Goal: Information Seeking & Learning: Learn about a topic

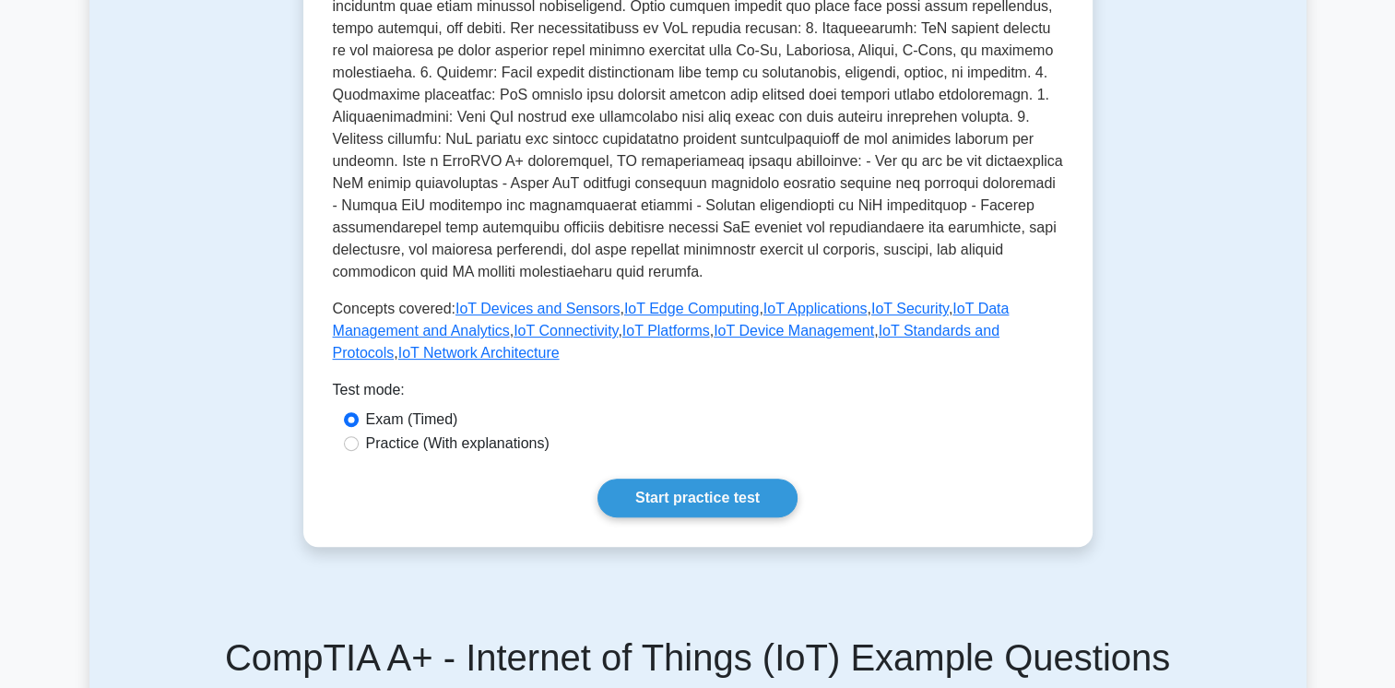
scroll to position [483, 0]
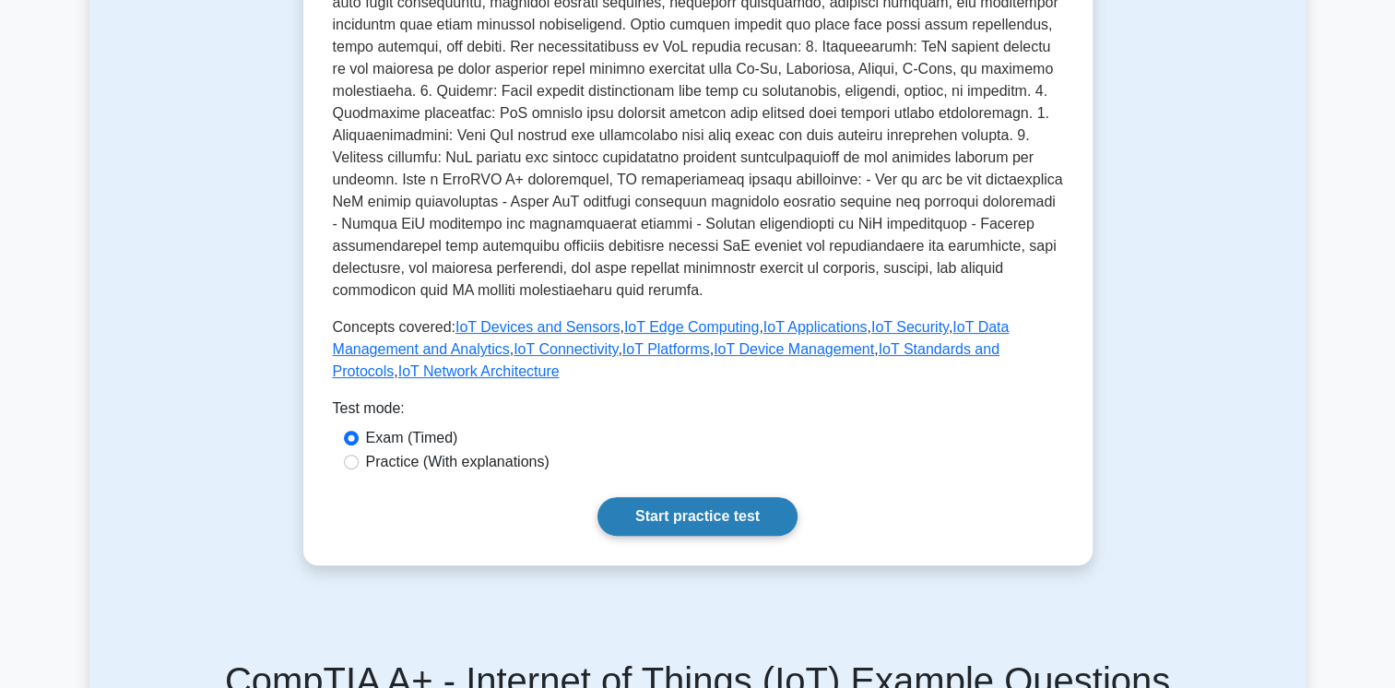
click at [690, 521] on link "Start practice test" at bounding box center [698, 516] width 200 height 39
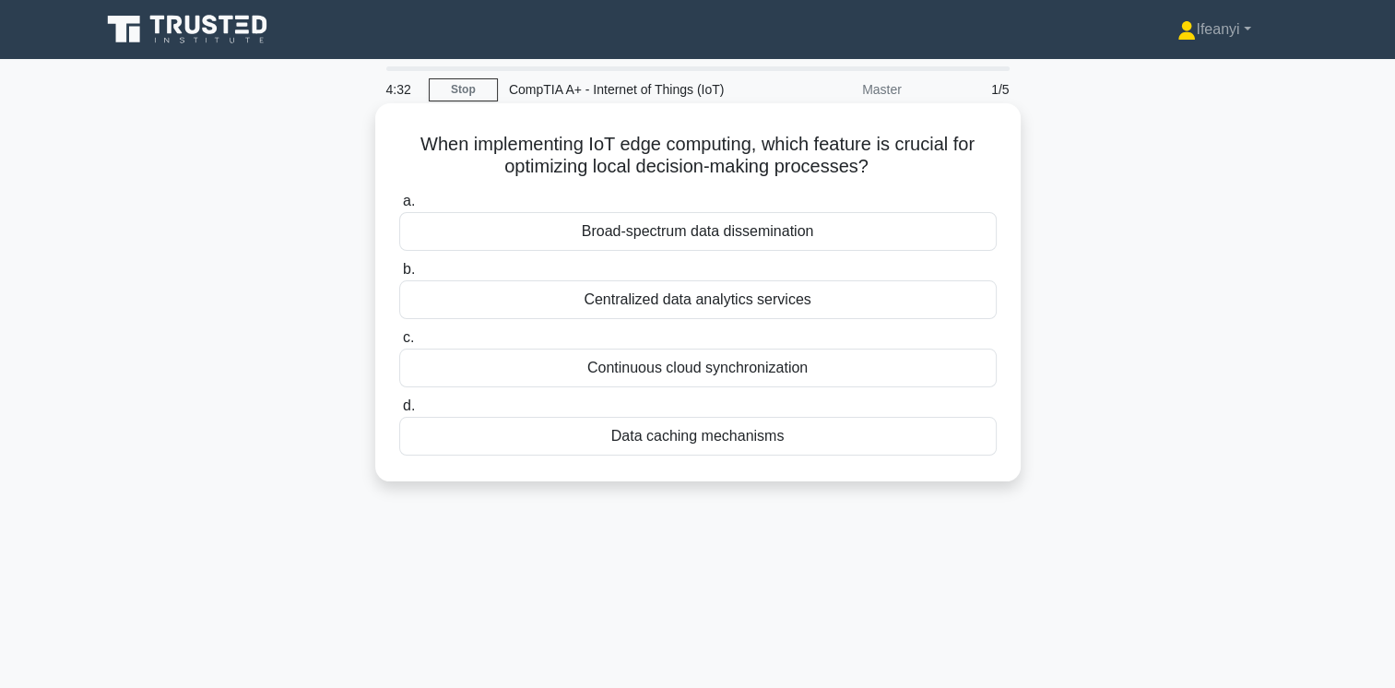
click at [627, 309] on div "Centralized data analytics services" at bounding box center [698, 299] width 598 height 39
click at [399, 276] on input "b. Centralized data analytics services" at bounding box center [399, 270] width 0 height 12
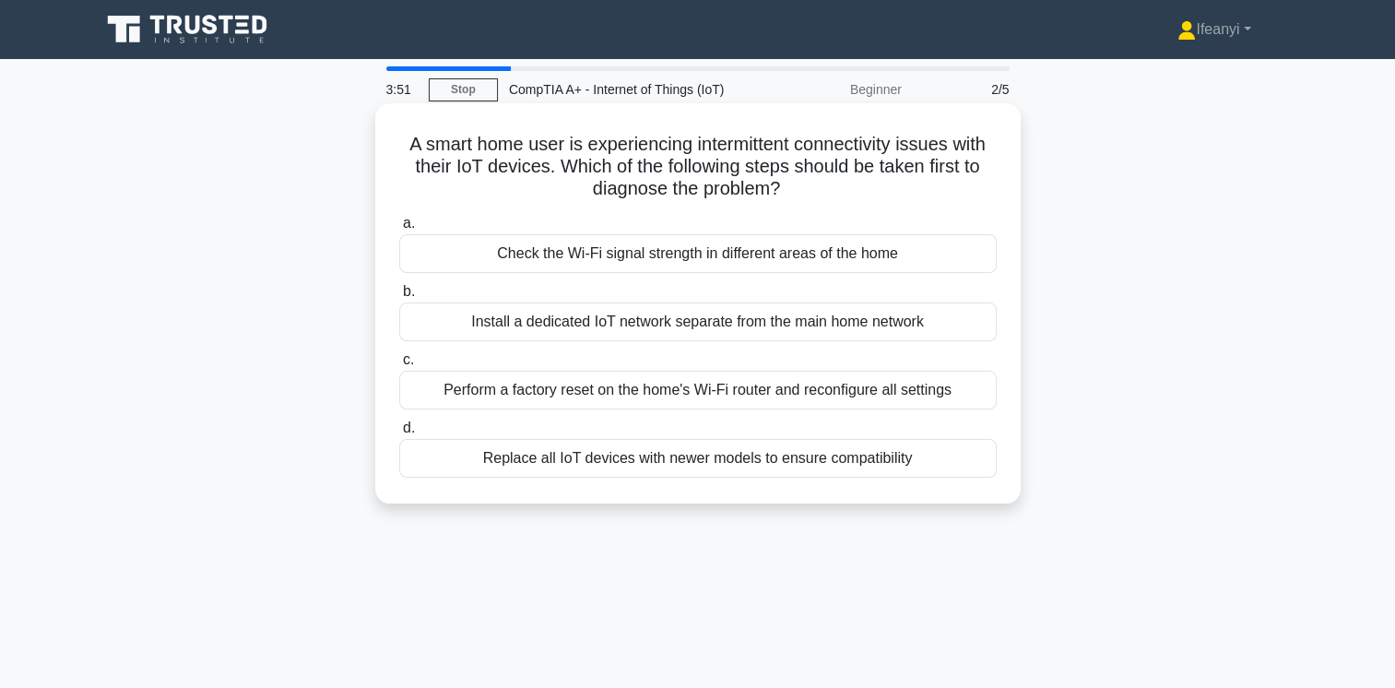
click at [919, 323] on div "Install a dedicated IoT network separate from the main home network" at bounding box center [698, 322] width 598 height 39
click at [399, 298] on input "b. Install a dedicated IoT network separate from the main home network" at bounding box center [399, 292] width 0 height 12
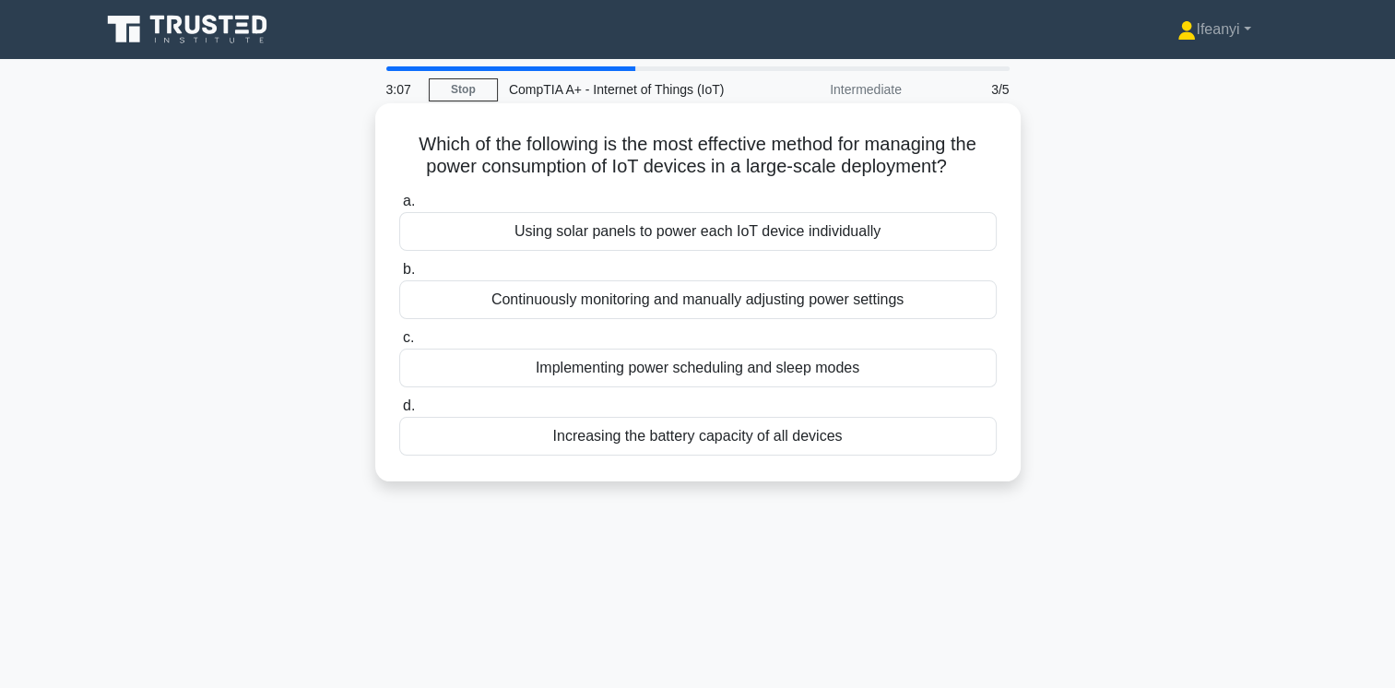
click at [672, 361] on div "Implementing power scheduling and sleep modes" at bounding box center [698, 368] width 598 height 39
click at [399, 344] on input "c. Implementing power scheduling and sleep modes" at bounding box center [399, 338] width 0 height 12
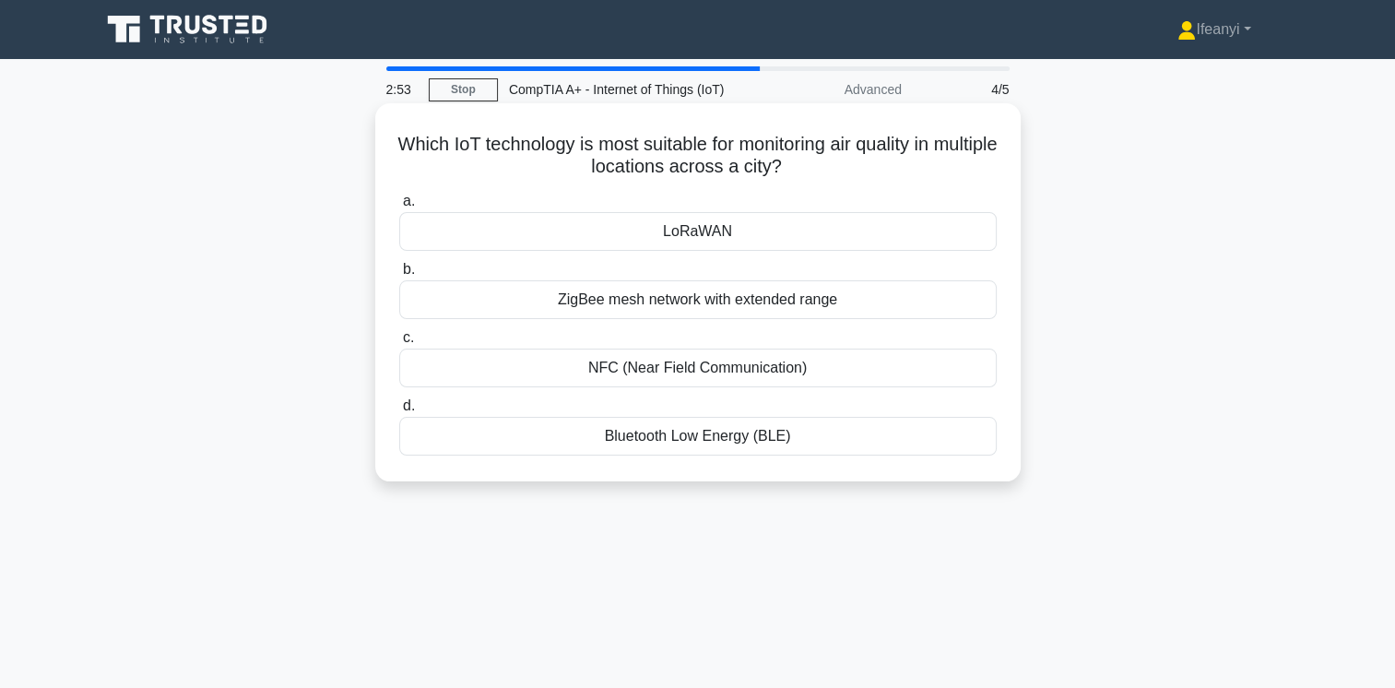
click at [706, 228] on div "LoRaWAN" at bounding box center [698, 231] width 598 height 39
click at [399, 208] on input "a. LoRaWAN" at bounding box center [399, 202] width 0 height 12
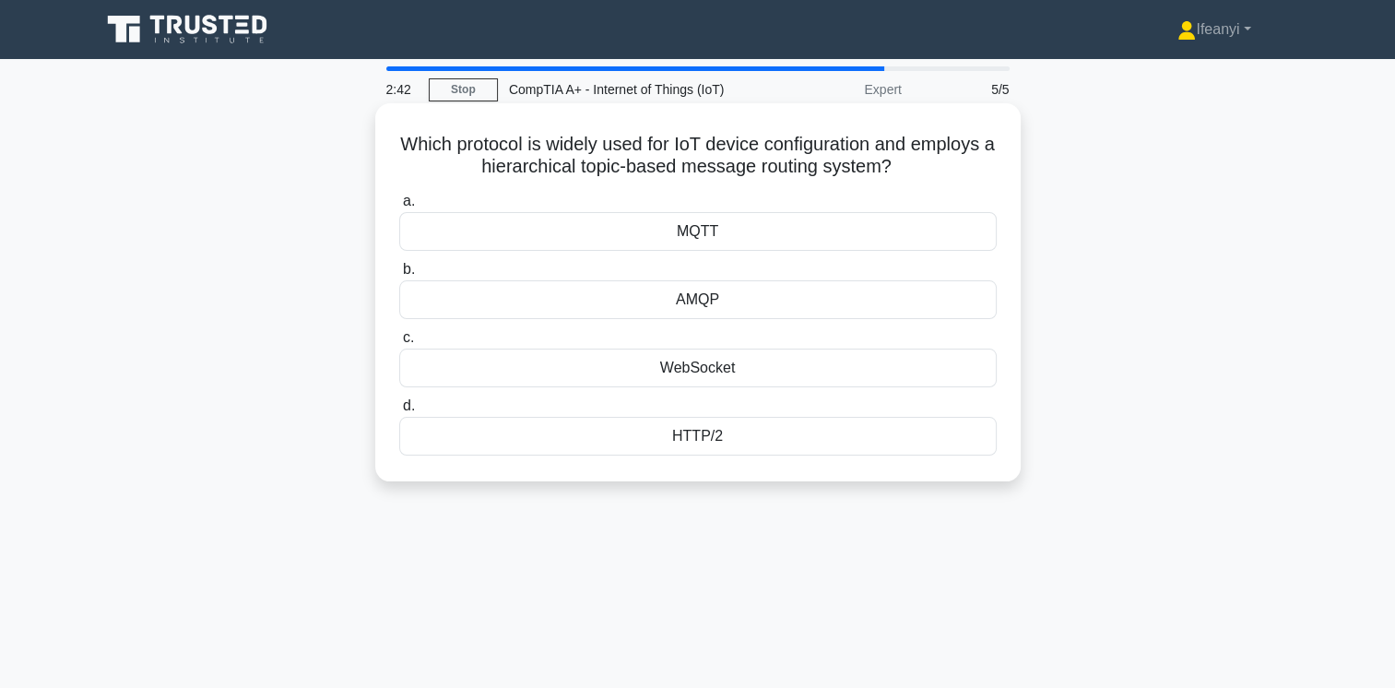
click at [686, 363] on div "WebSocket" at bounding box center [698, 368] width 598 height 39
click at [399, 344] on input "c. WebSocket" at bounding box center [399, 338] width 0 height 12
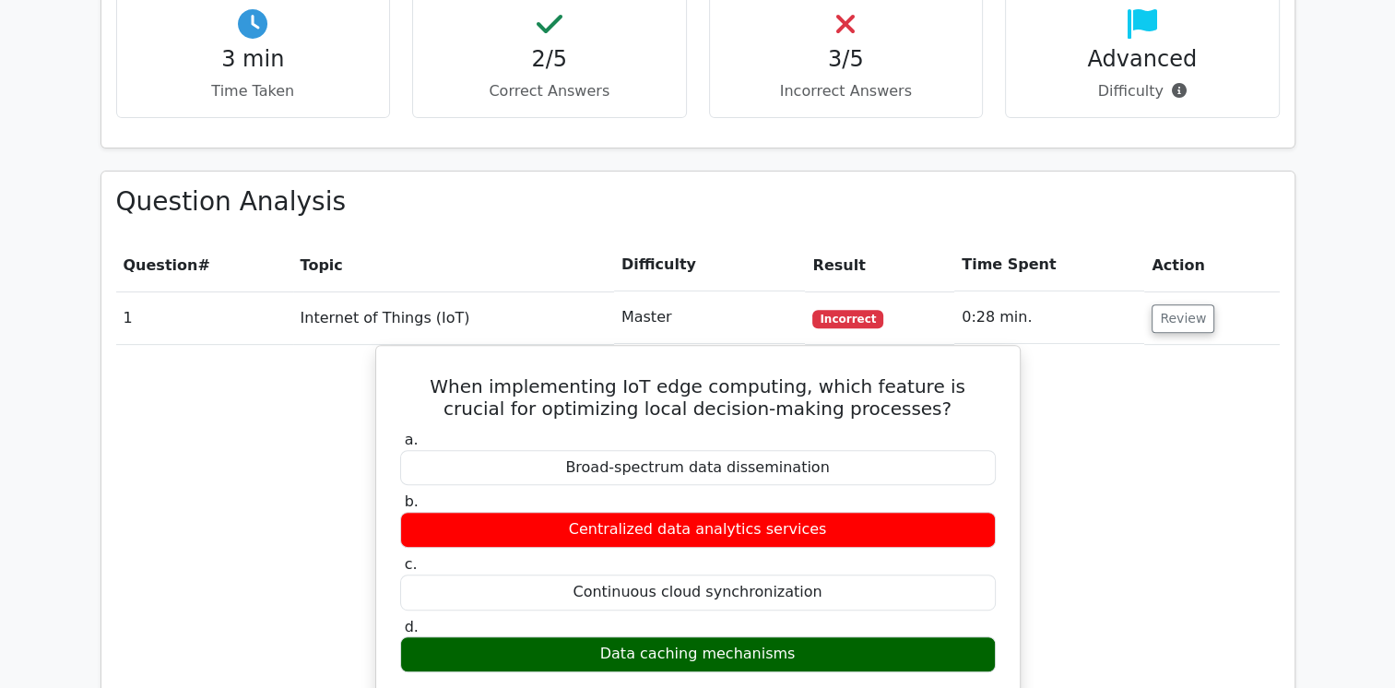
scroll to position [660, 0]
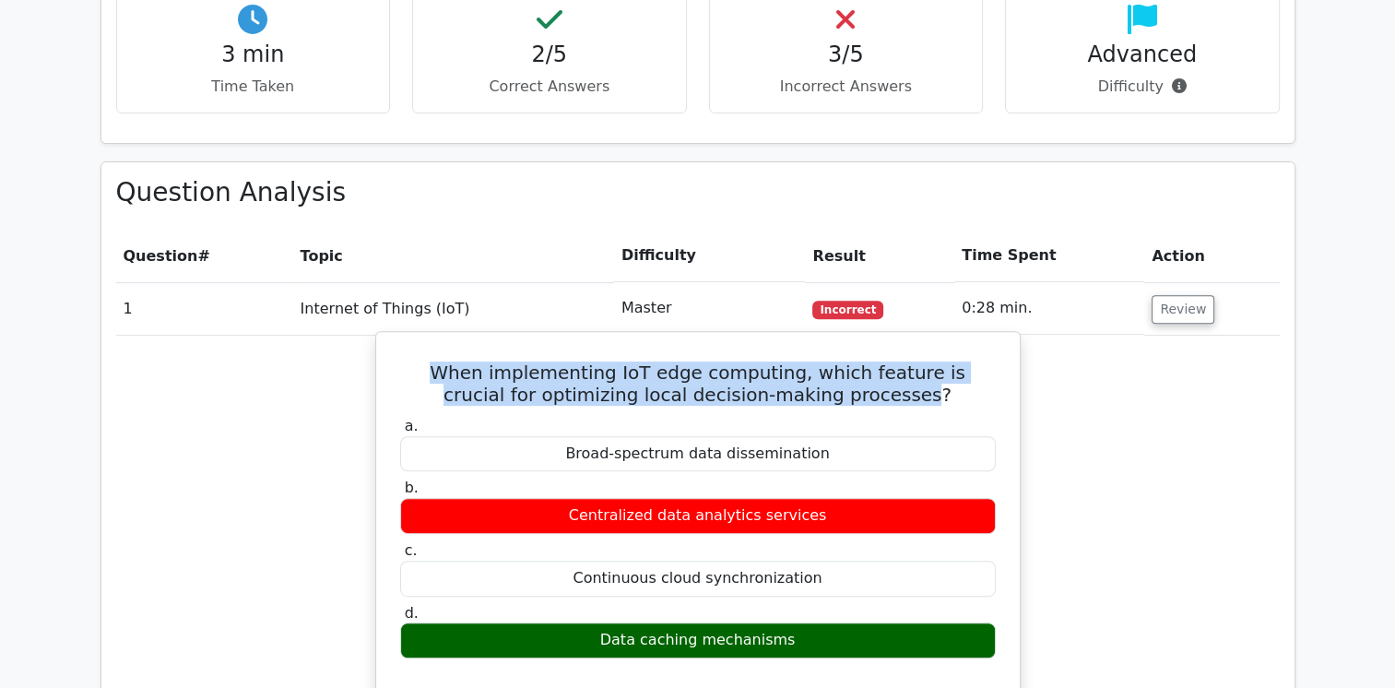
drag, startPoint x: 874, startPoint y: 396, endPoint x: 410, endPoint y: 360, distance: 465.3
click at [410, 362] on h5 "When implementing IoT edge computing, which feature is crucial for optimizing l…" at bounding box center [698, 384] width 600 height 44
copy h5 "When implementing IoT edge computing, which feature is crucial for optimizing l…"
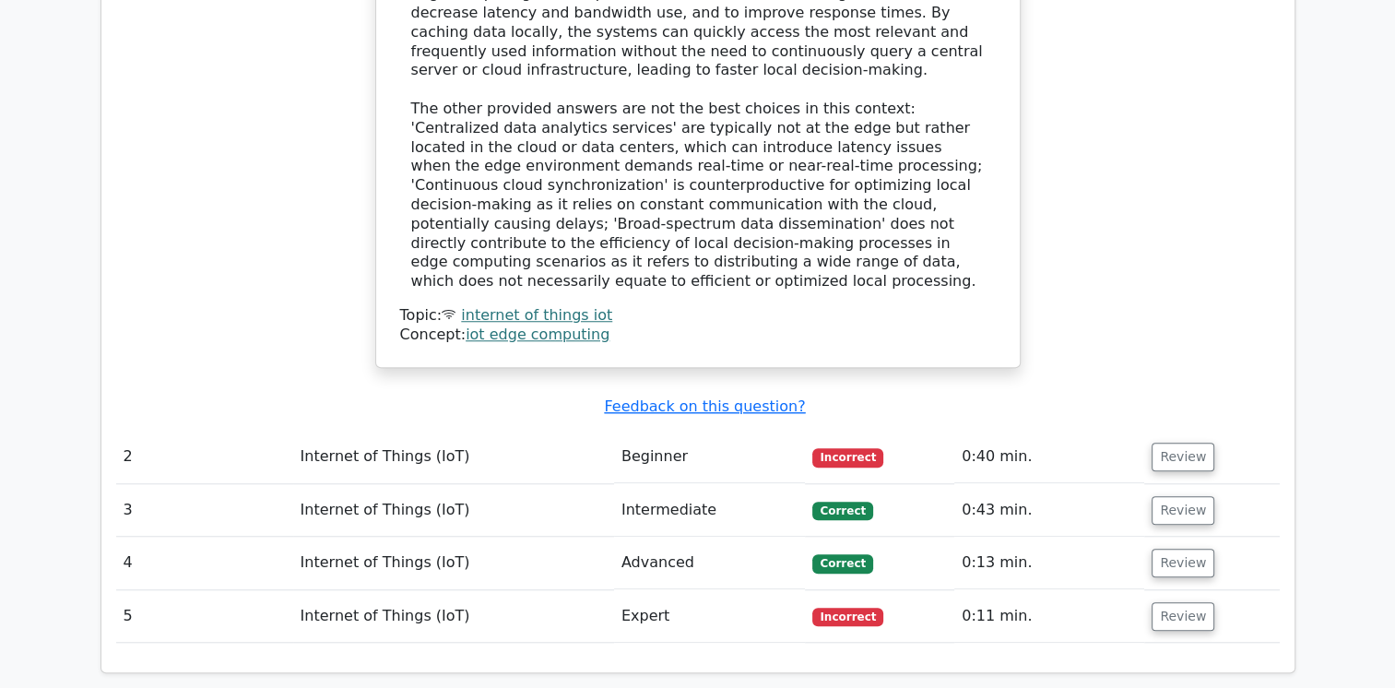
scroll to position [1450, 0]
click at [660, 430] on td "Beginner" at bounding box center [710, 456] width 192 height 53
click at [1169, 442] on button "Review" at bounding box center [1183, 456] width 63 height 29
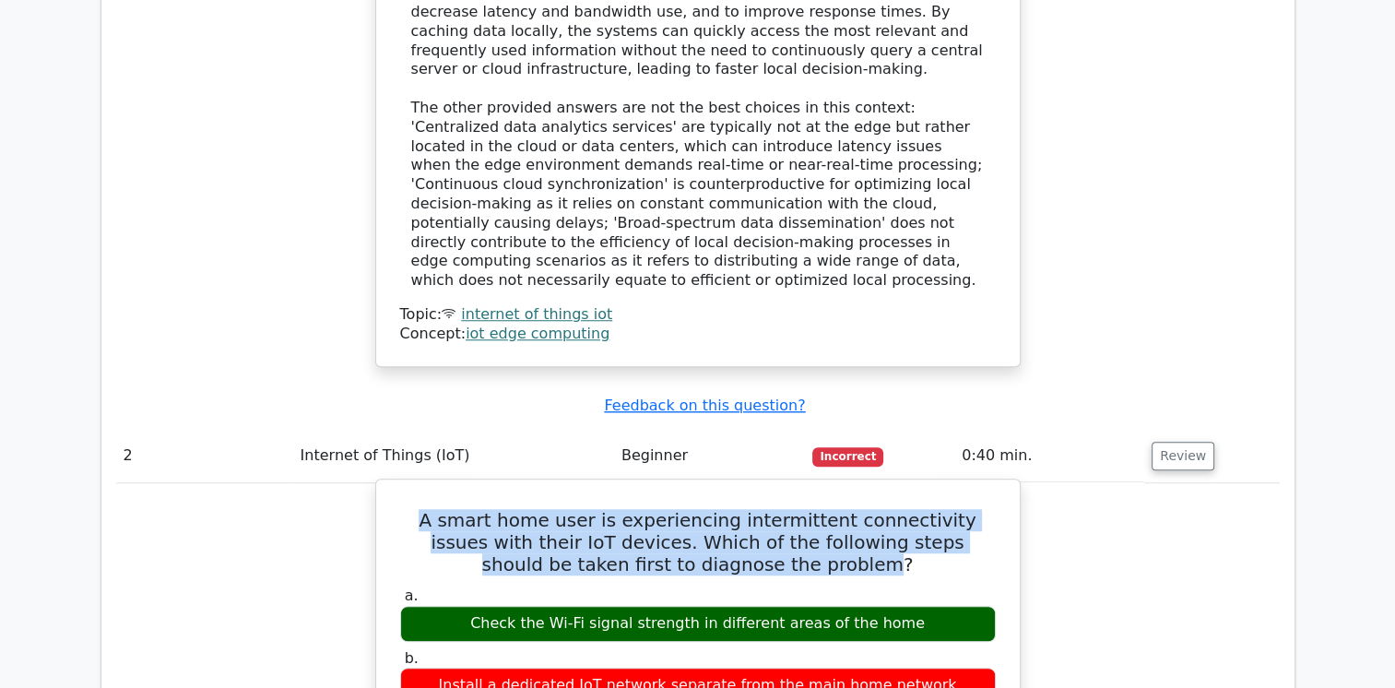
drag, startPoint x: 405, startPoint y: 479, endPoint x: 778, endPoint y: 525, distance: 376.4
click at [778, 525] on h5 "A smart home user is experiencing intermittent connectivity issues with their I…" at bounding box center [698, 542] width 600 height 66
copy h5 "A smart home user is experiencing intermittent connectivity issues with their I…"
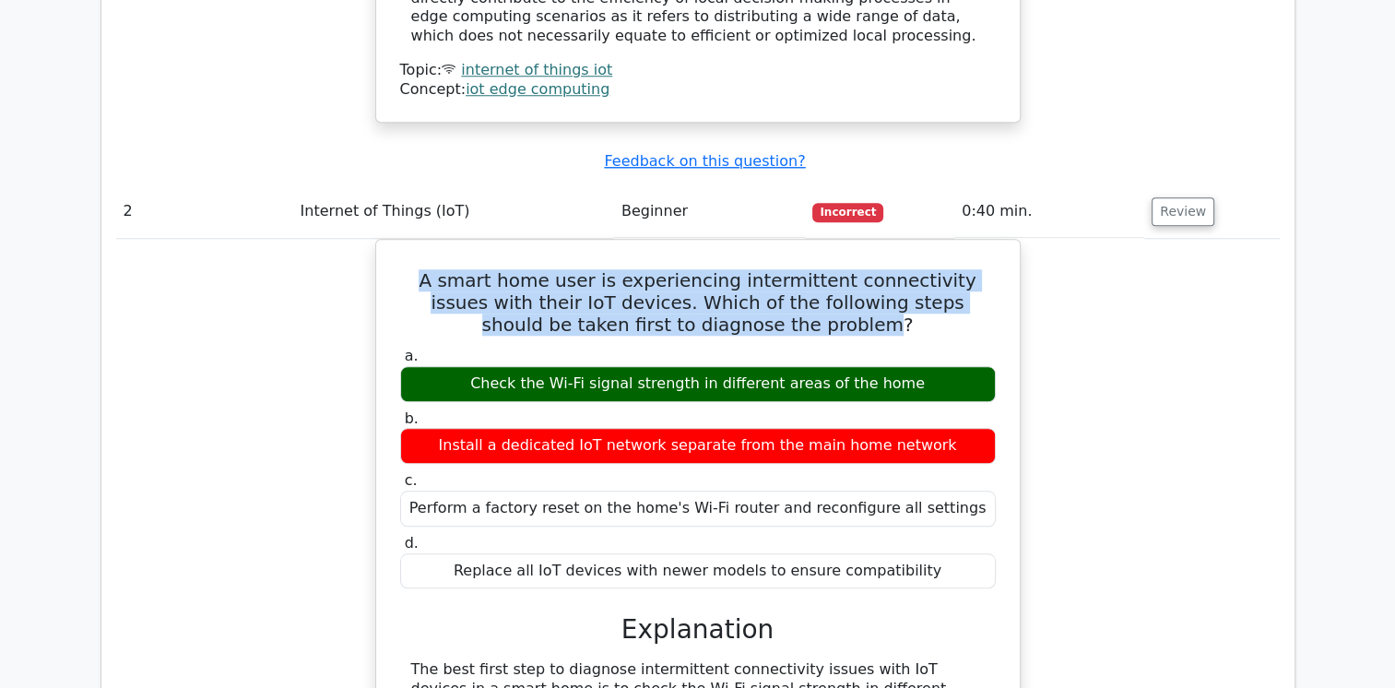
scroll to position [1704, 0]
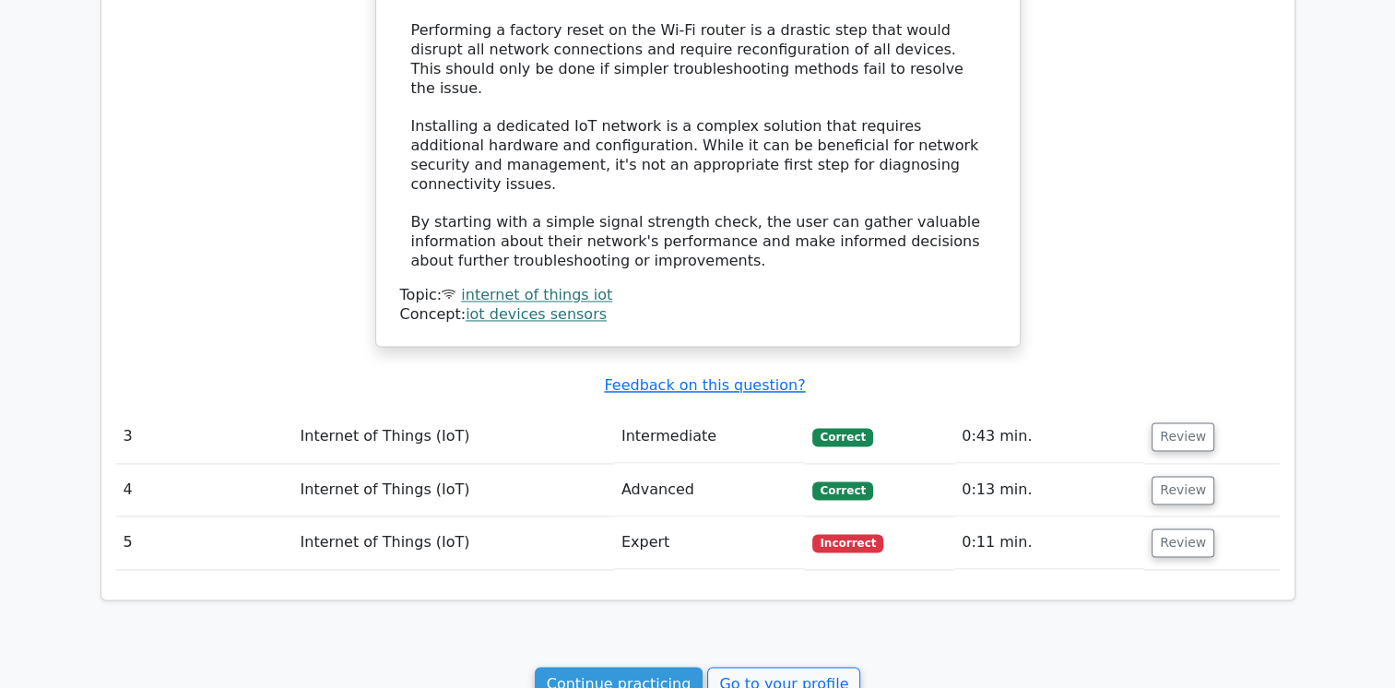
scroll to position [2660, 0]
click at [1160, 528] on button "Review" at bounding box center [1183, 542] width 63 height 29
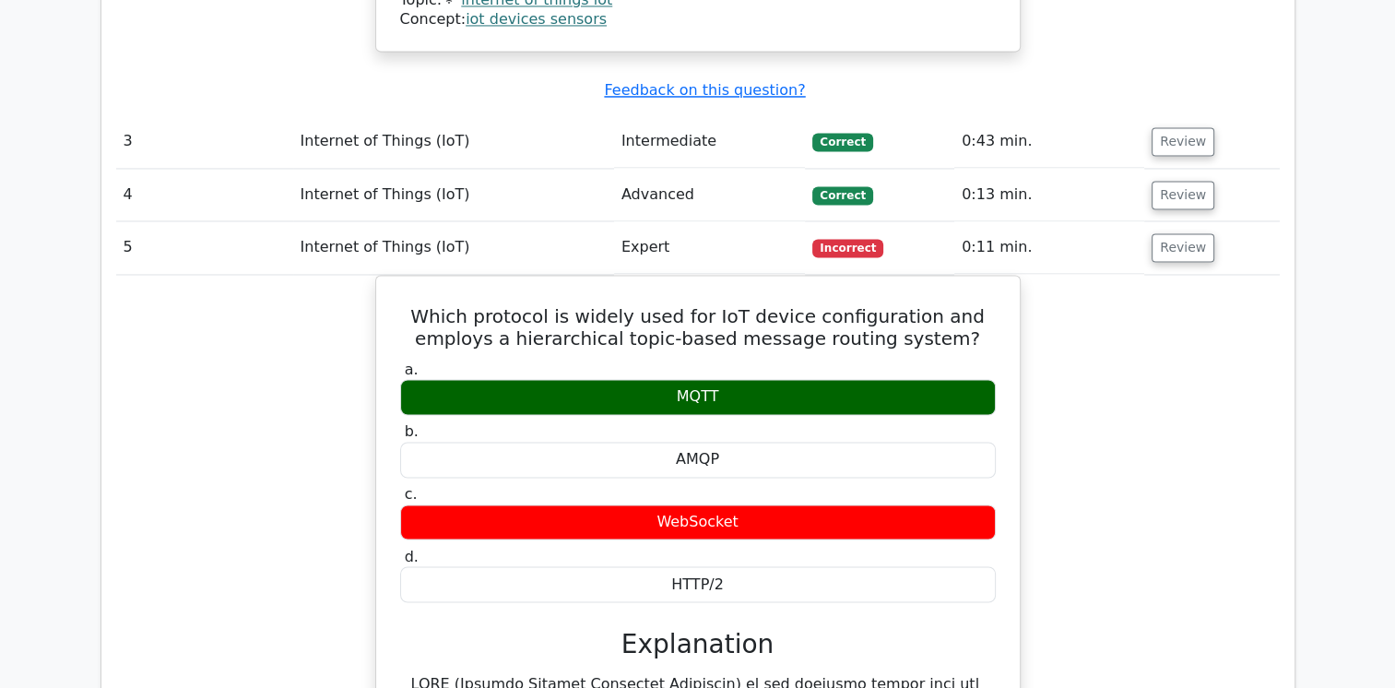
scroll to position [2934, 0]
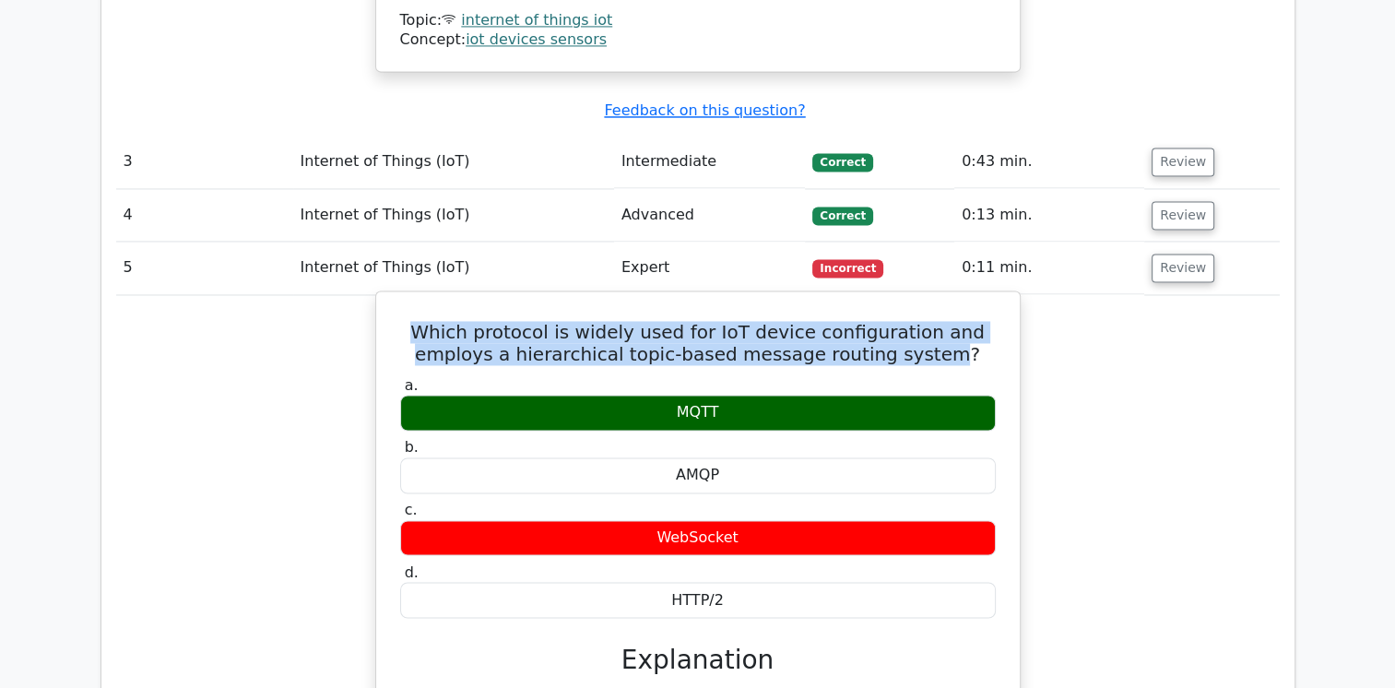
drag, startPoint x: 443, startPoint y: 229, endPoint x: 937, endPoint y: 260, distance: 495.4
click at [937, 321] on h5 "Which protocol is widely used for IoT device configuration and employs a hierar…" at bounding box center [698, 343] width 600 height 44
copy h5 "Which protocol is widely used for IoT device configuration and employs a hierar…"
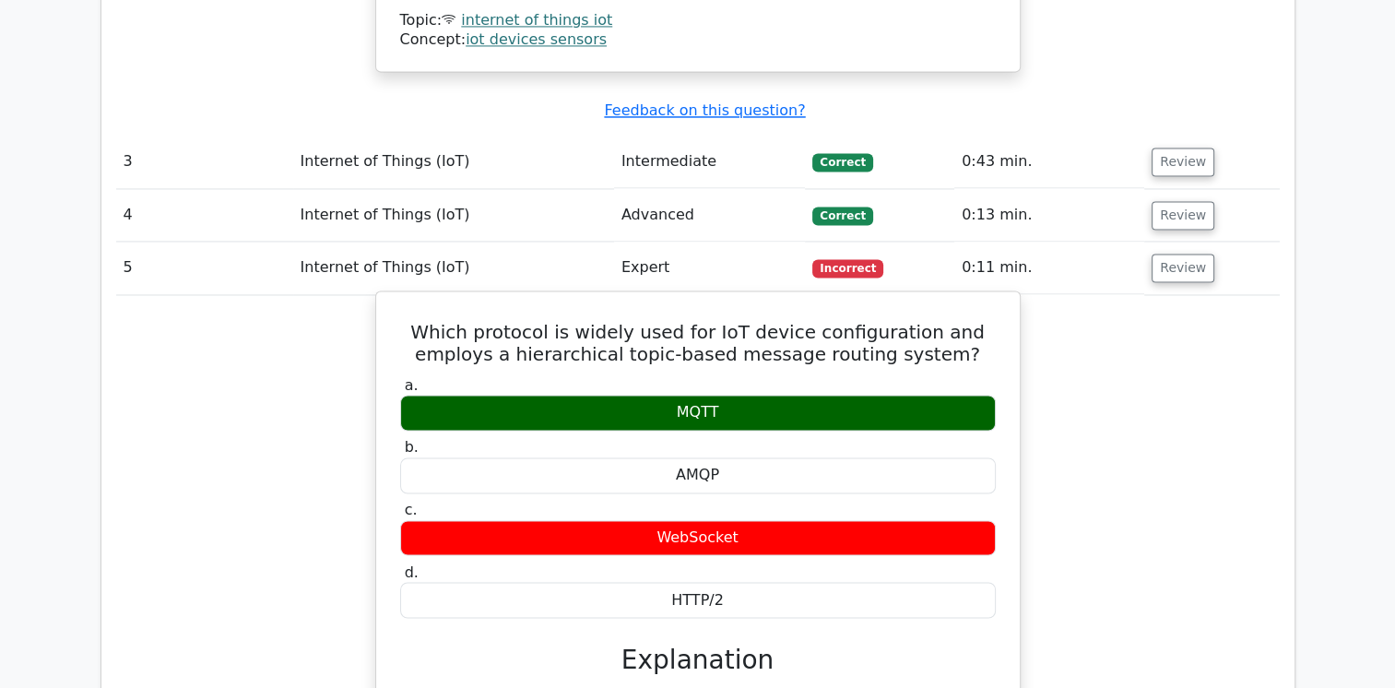
drag, startPoint x: 708, startPoint y: 596, endPoint x: 399, endPoint y: 600, distance: 309.0
copy div "MQTT (Message Queuing Telemetry Transport"
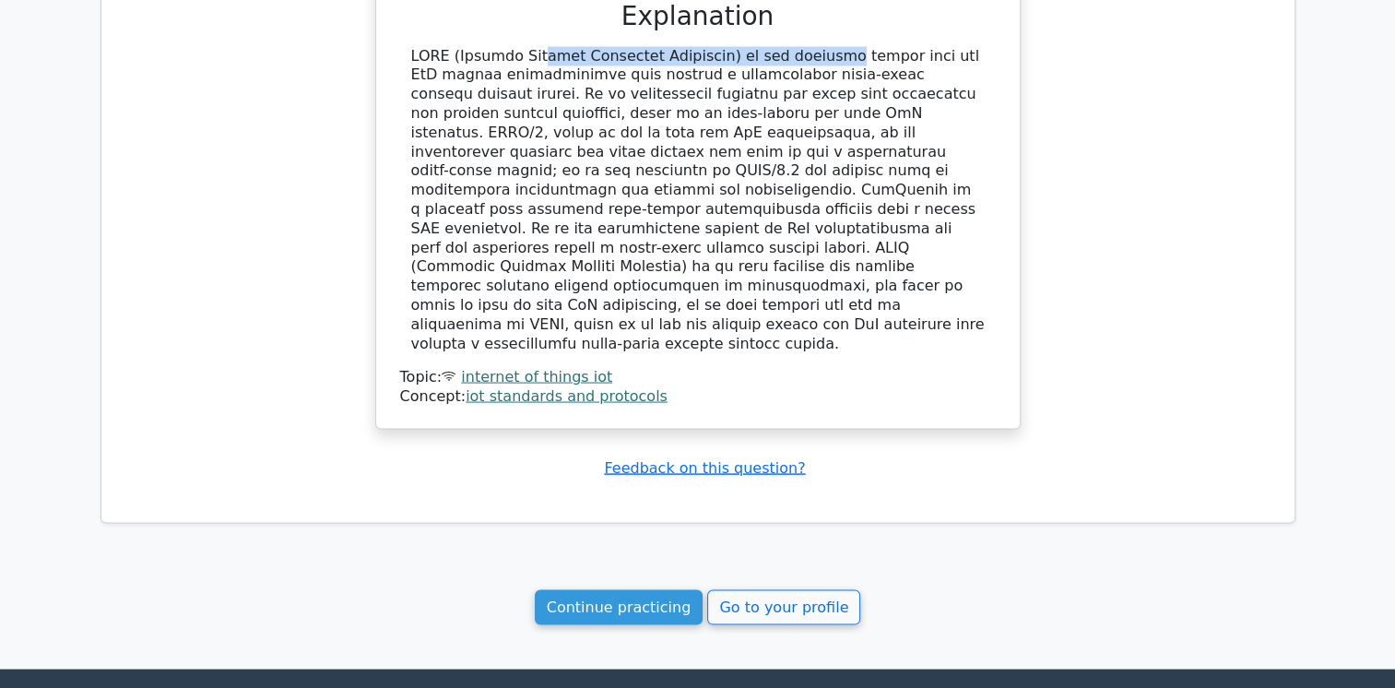
scroll to position [3656, 0]
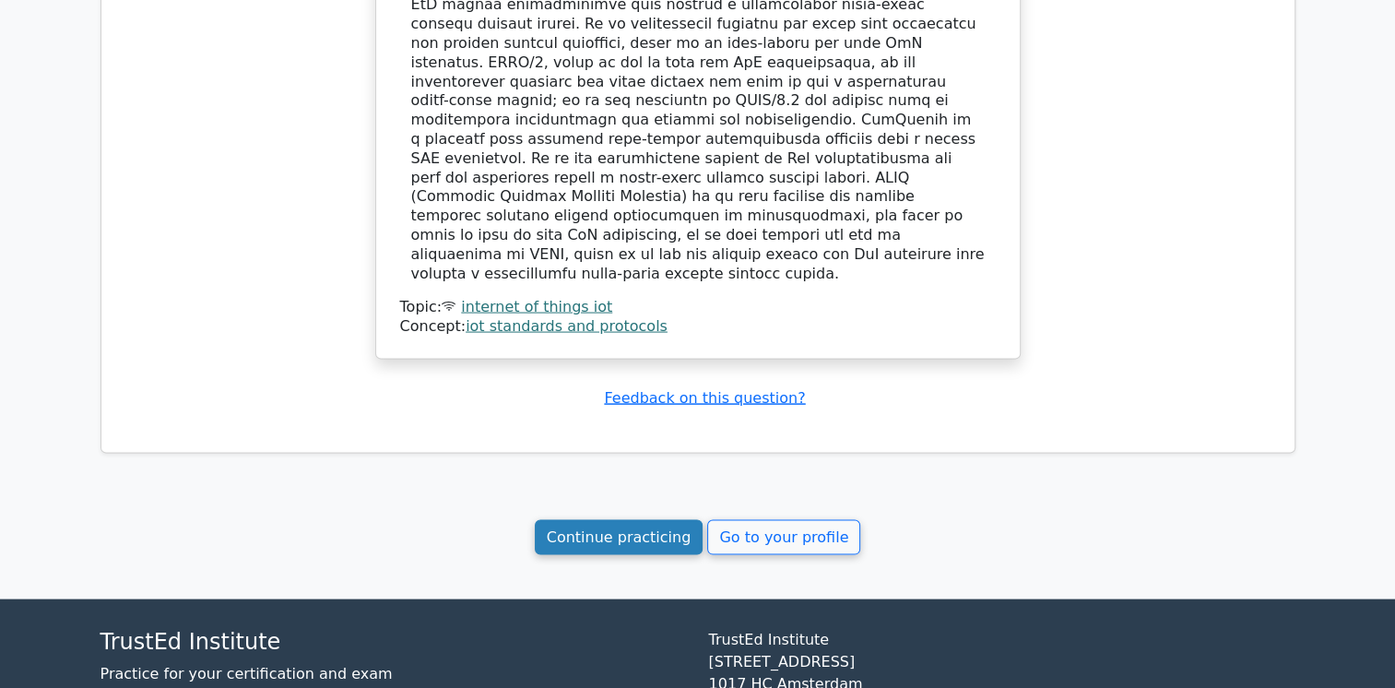
click at [612, 520] on link "Continue practicing" at bounding box center [619, 537] width 169 height 35
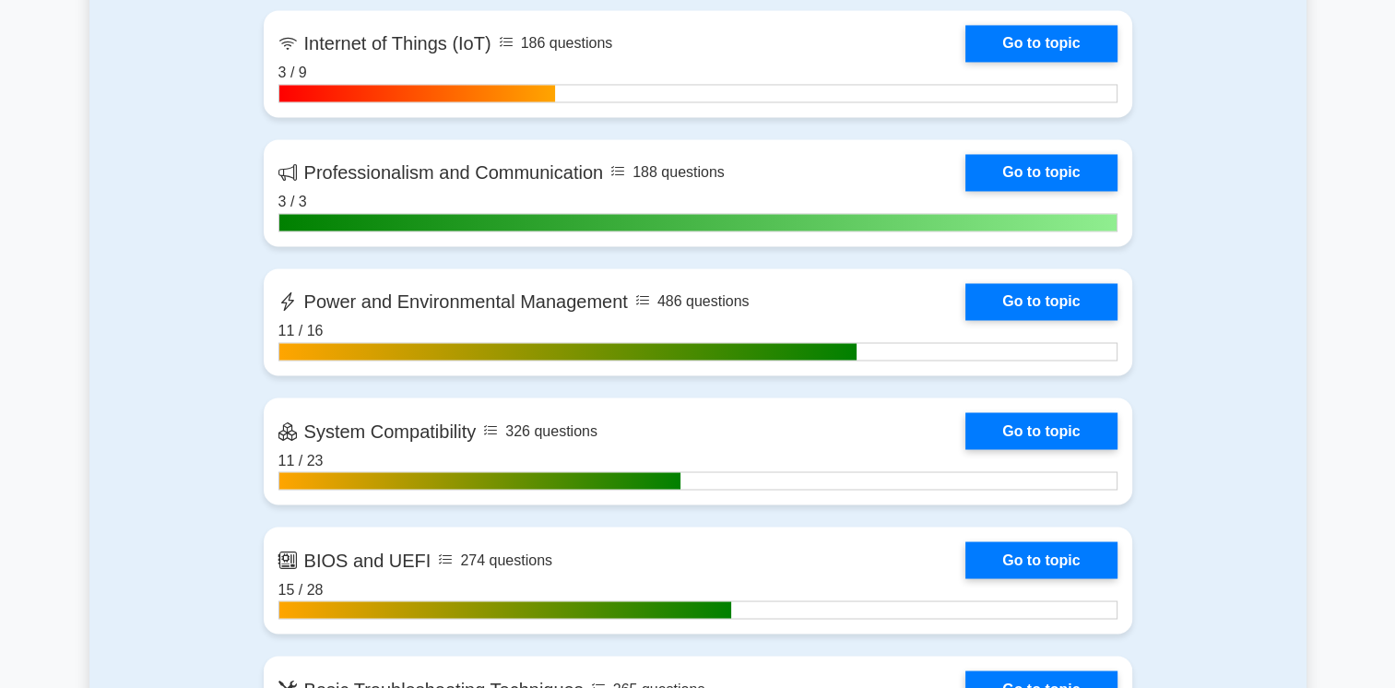
scroll to position [3045, 0]
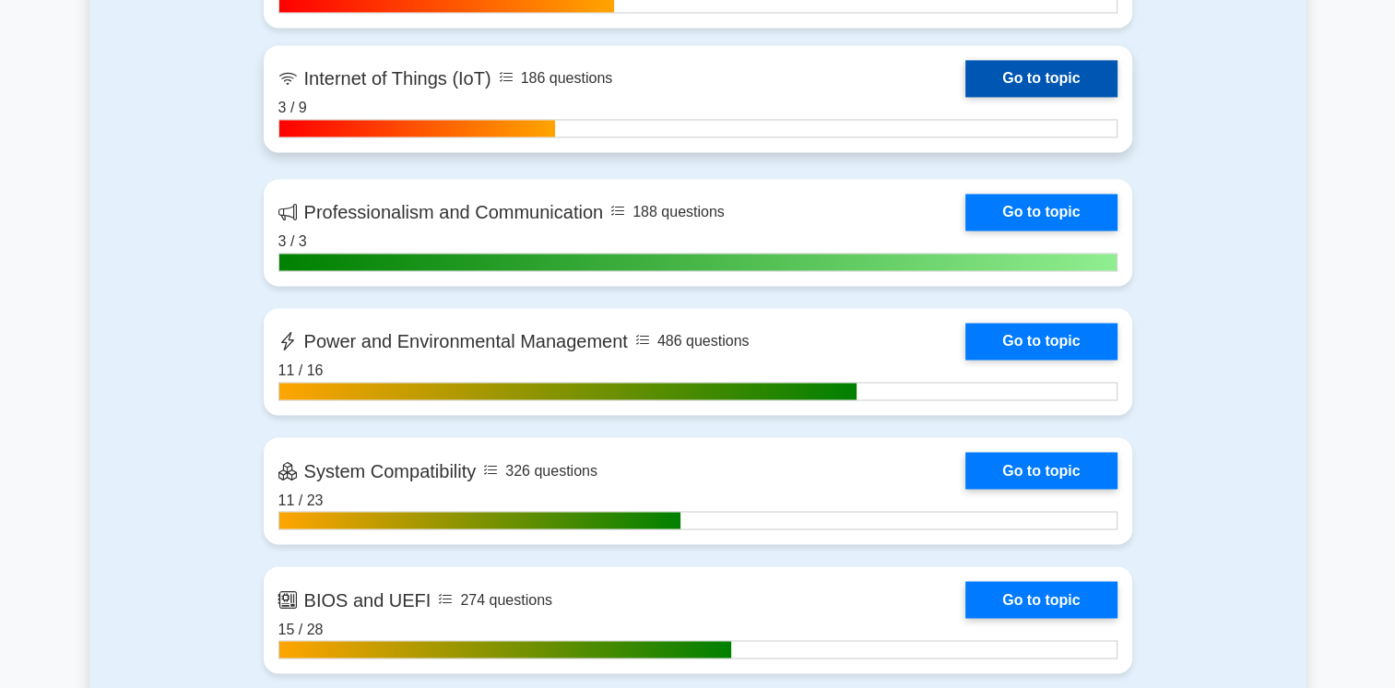
click at [1037, 85] on link "Go to topic" at bounding box center [1041, 78] width 151 height 37
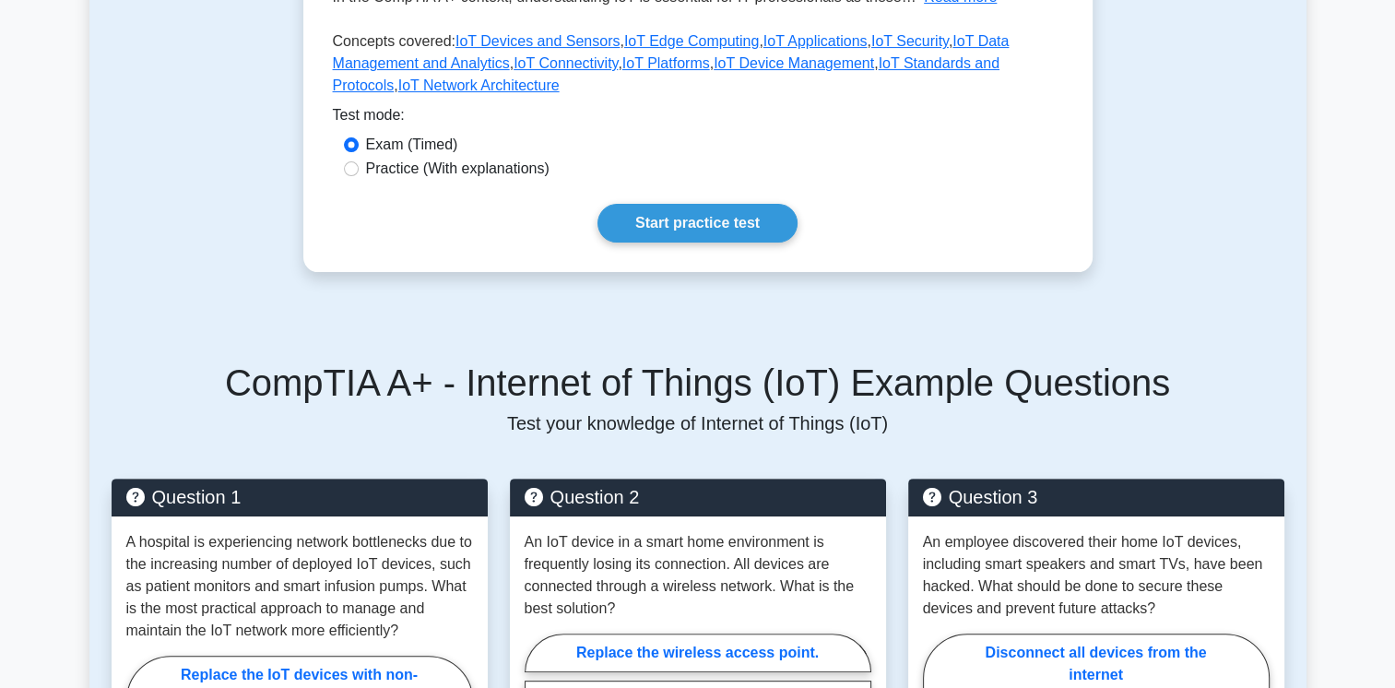
scroll to position [1277, 0]
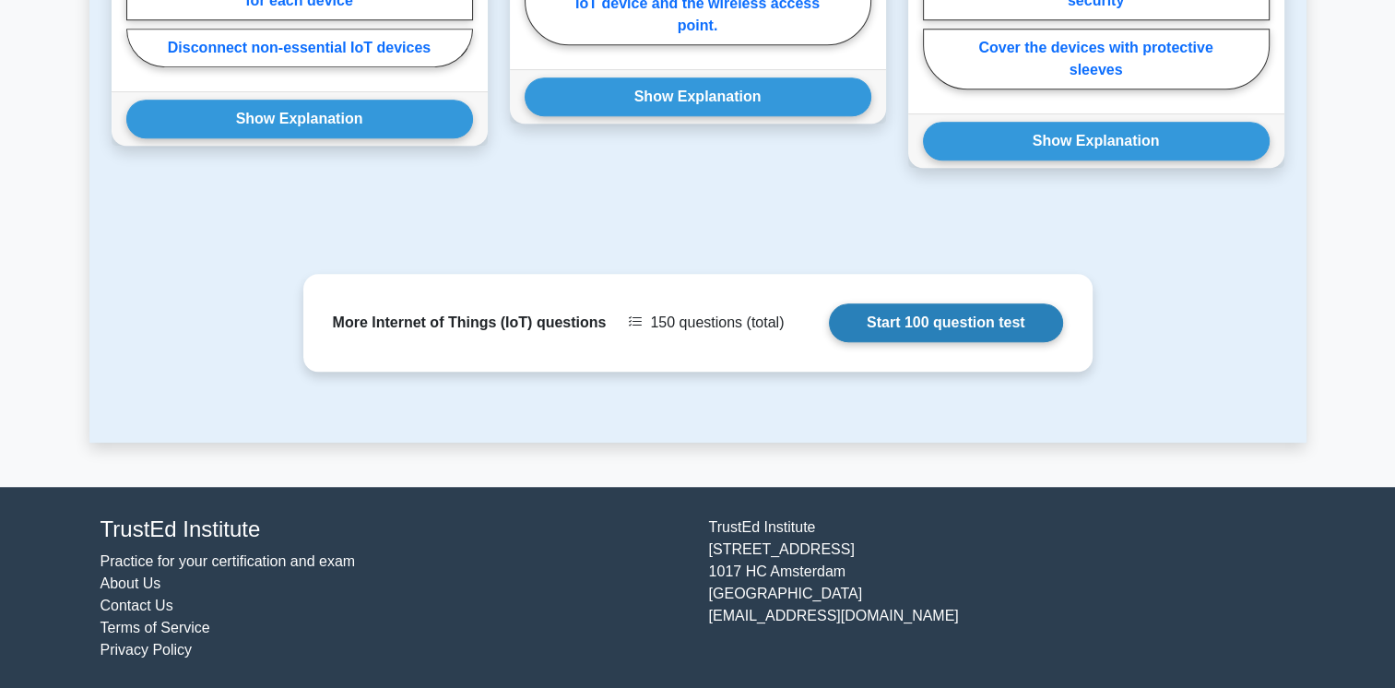
click at [973, 321] on link "Start 100 question test" at bounding box center [946, 322] width 234 height 39
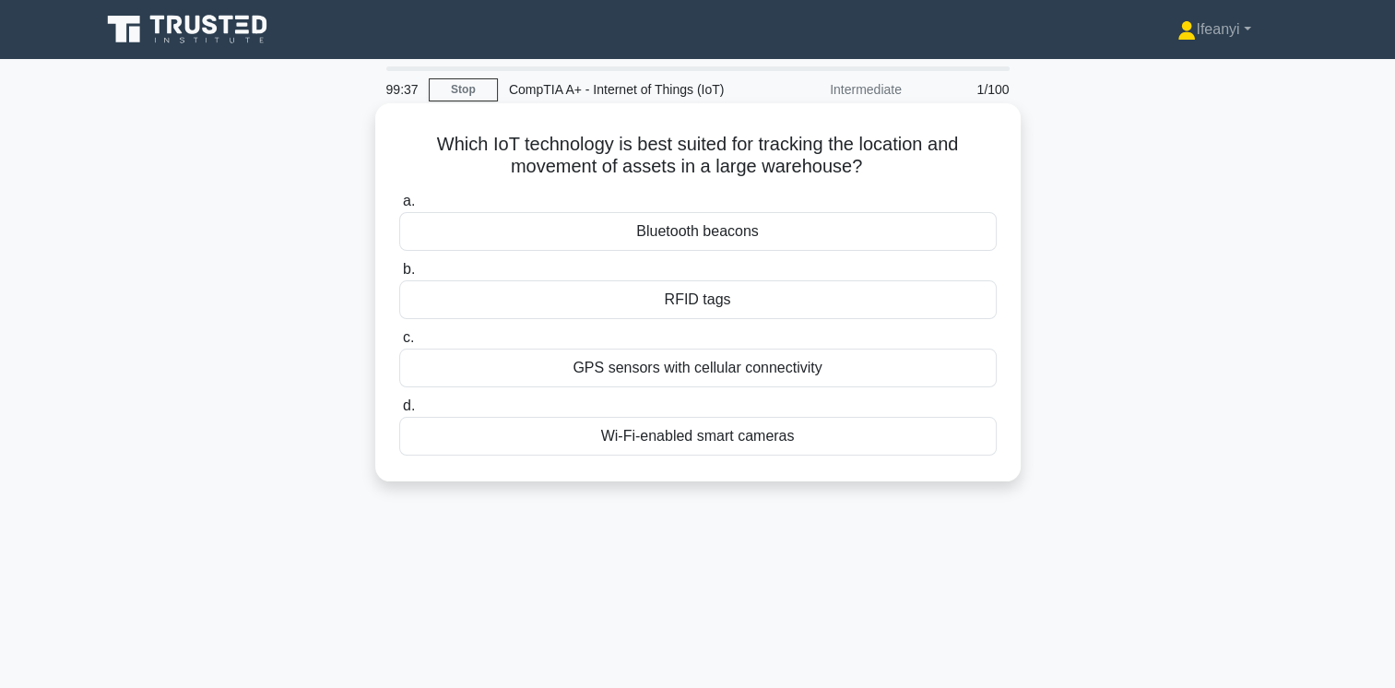
click at [836, 372] on div "GPS sensors with cellular connectivity" at bounding box center [698, 368] width 598 height 39
click at [399, 344] on input "c. GPS sensors with cellular connectivity" at bounding box center [399, 338] width 0 height 12
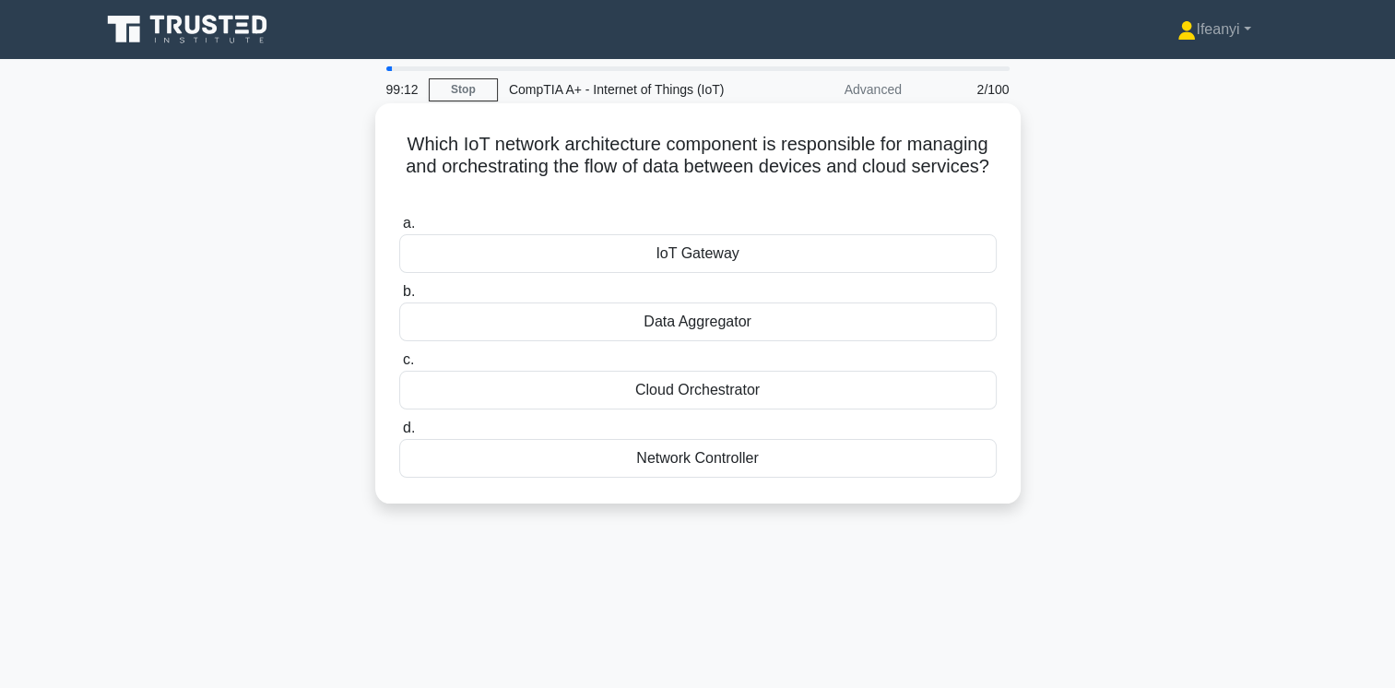
click at [826, 388] on div "Cloud Orchestrator" at bounding box center [698, 390] width 598 height 39
click at [399, 366] on input "c. Cloud Orchestrator" at bounding box center [399, 360] width 0 height 12
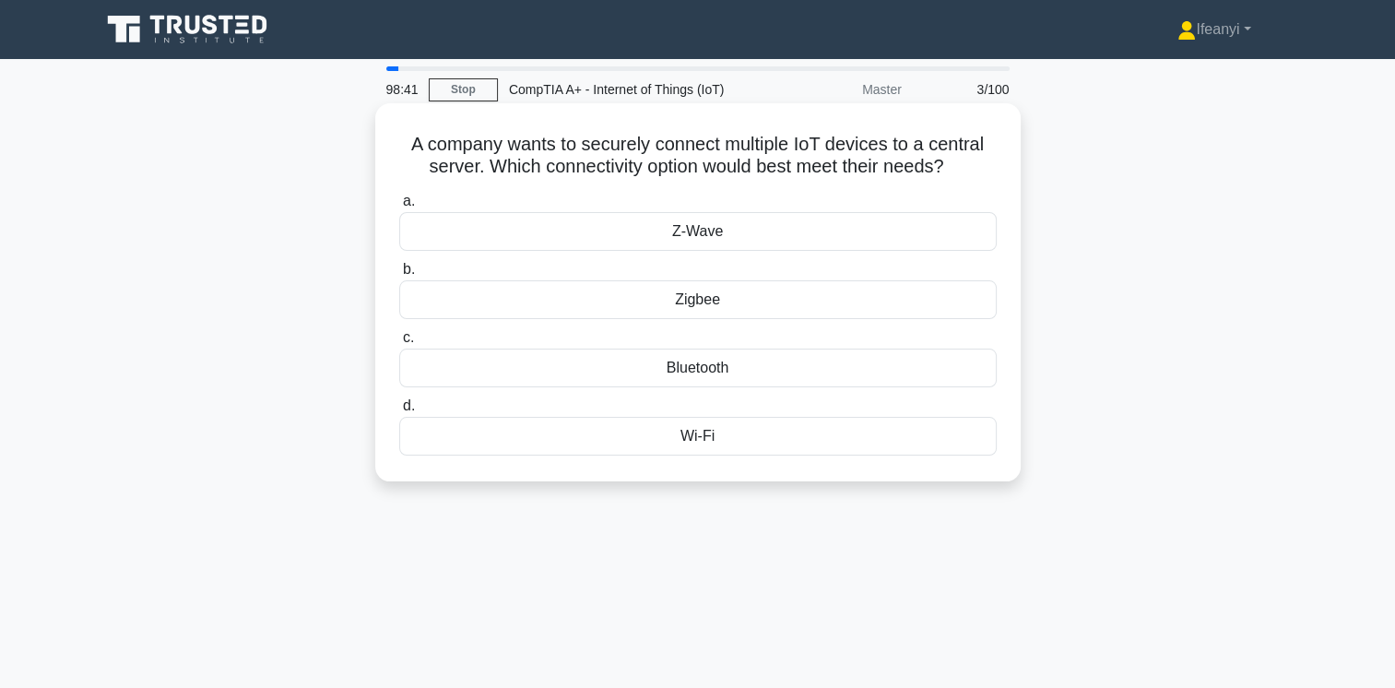
click at [744, 435] on div "Wi-Fi" at bounding box center [698, 436] width 598 height 39
click at [399, 412] on input "d. Wi-Fi" at bounding box center [399, 406] width 0 height 12
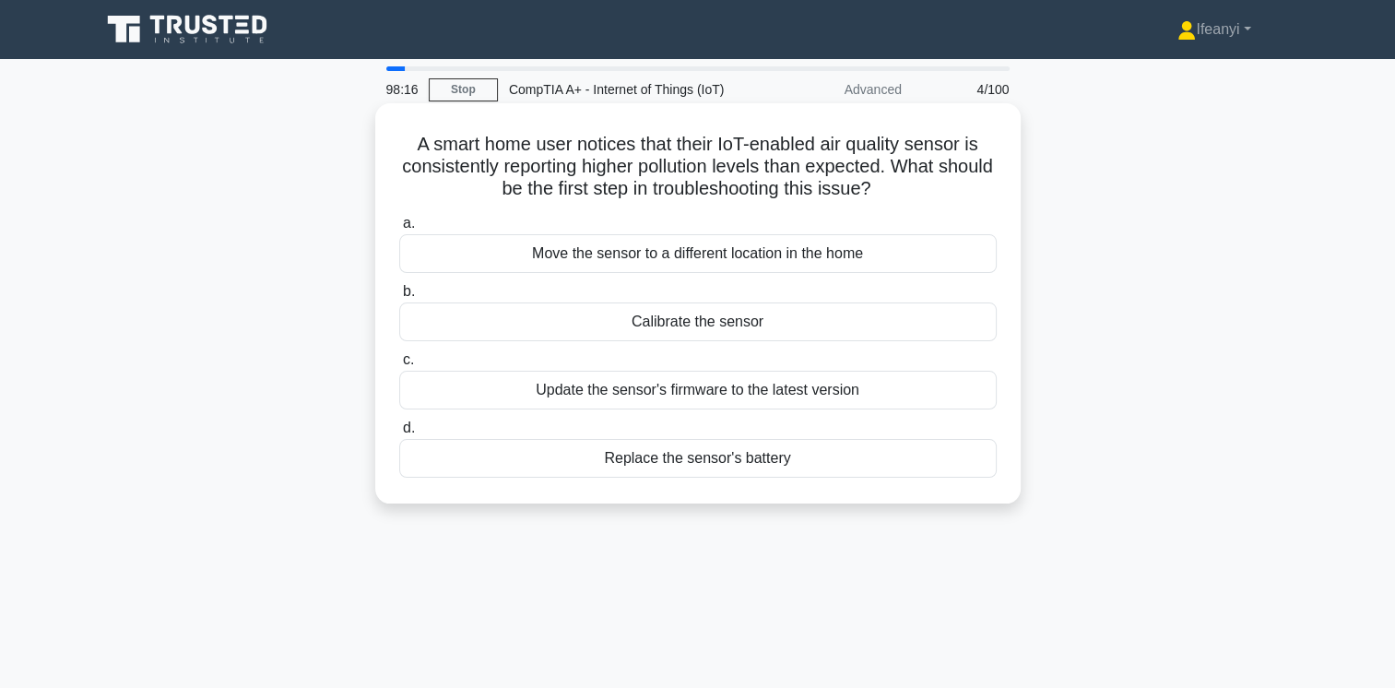
click at [744, 391] on div "Update the sensor's firmware to the latest version" at bounding box center [698, 390] width 598 height 39
click at [399, 366] on input "c. Update the sensor's firmware to the latest version" at bounding box center [399, 360] width 0 height 12
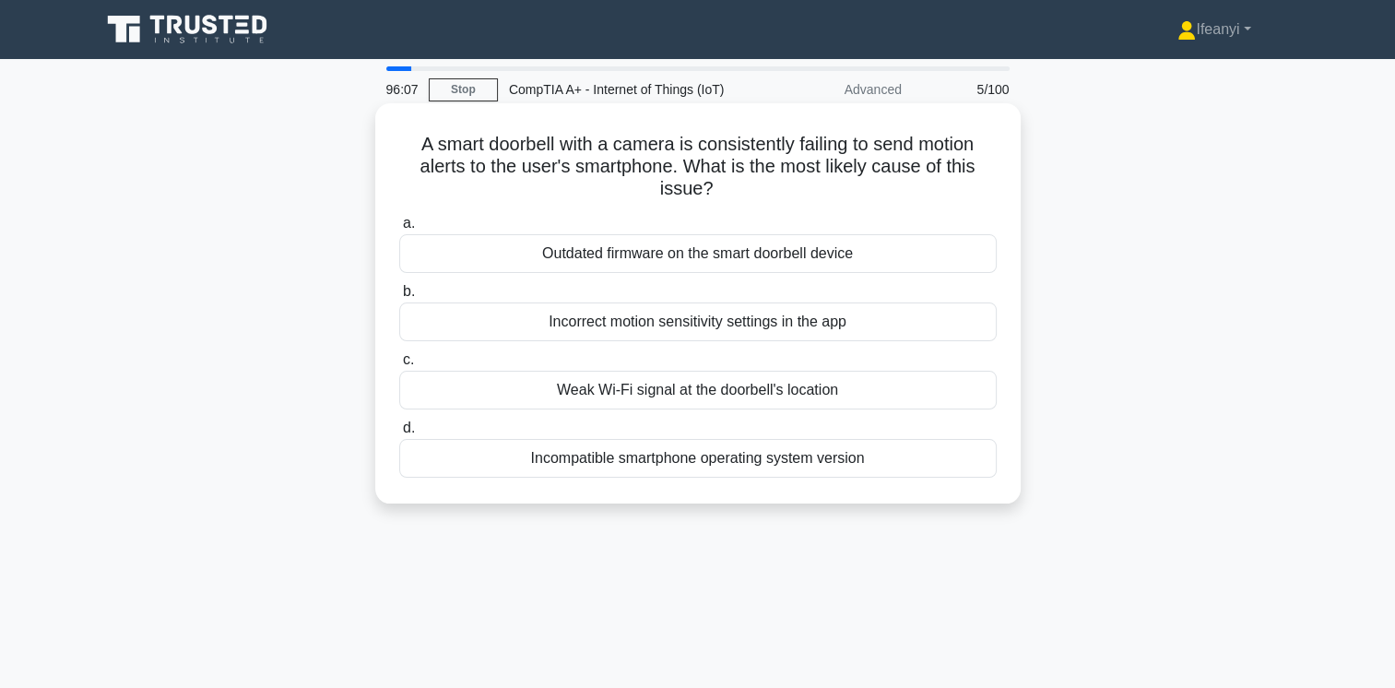
click at [661, 461] on div "Incompatible smartphone operating system version" at bounding box center [698, 458] width 598 height 39
click at [399, 434] on input "d. Incompatible smartphone operating system version" at bounding box center [399, 428] width 0 height 12
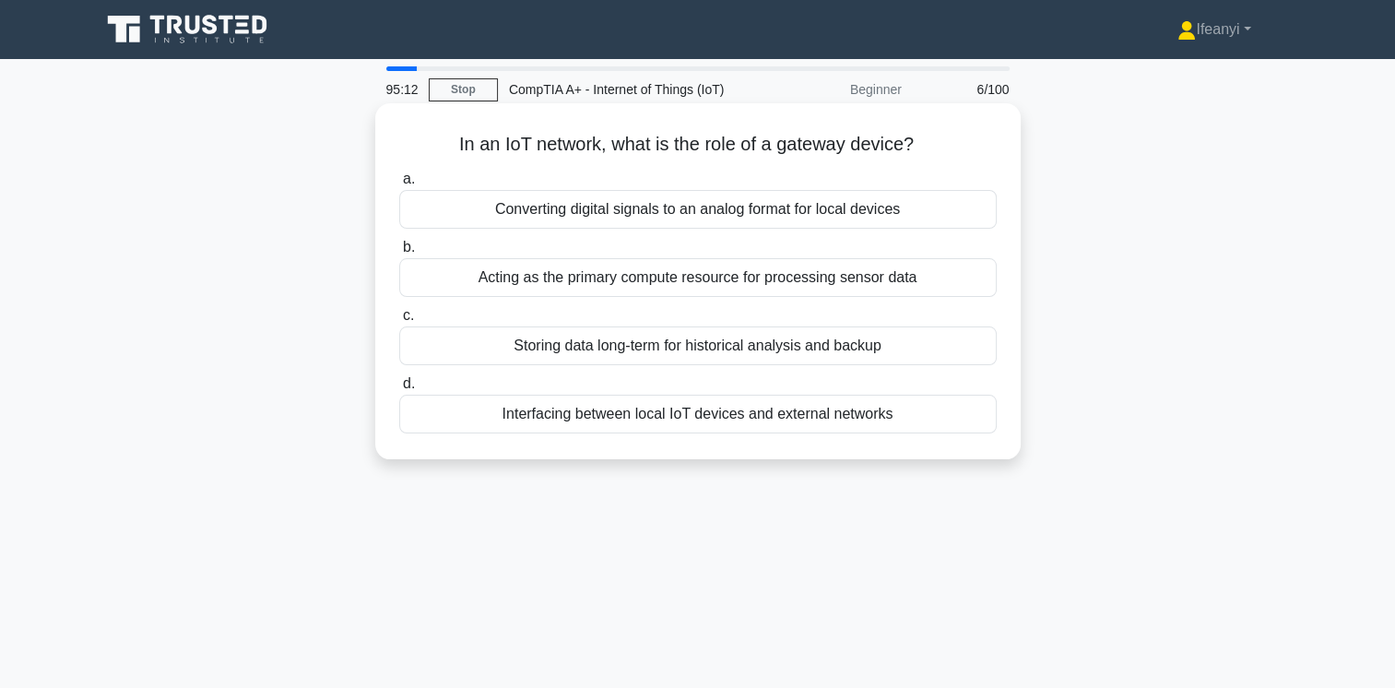
click at [592, 417] on div "Interfacing between local IoT devices and external networks" at bounding box center [698, 414] width 598 height 39
click at [399, 390] on input "d. Interfacing between local IoT devices and external networks" at bounding box center [399, 384] width 0 height 12
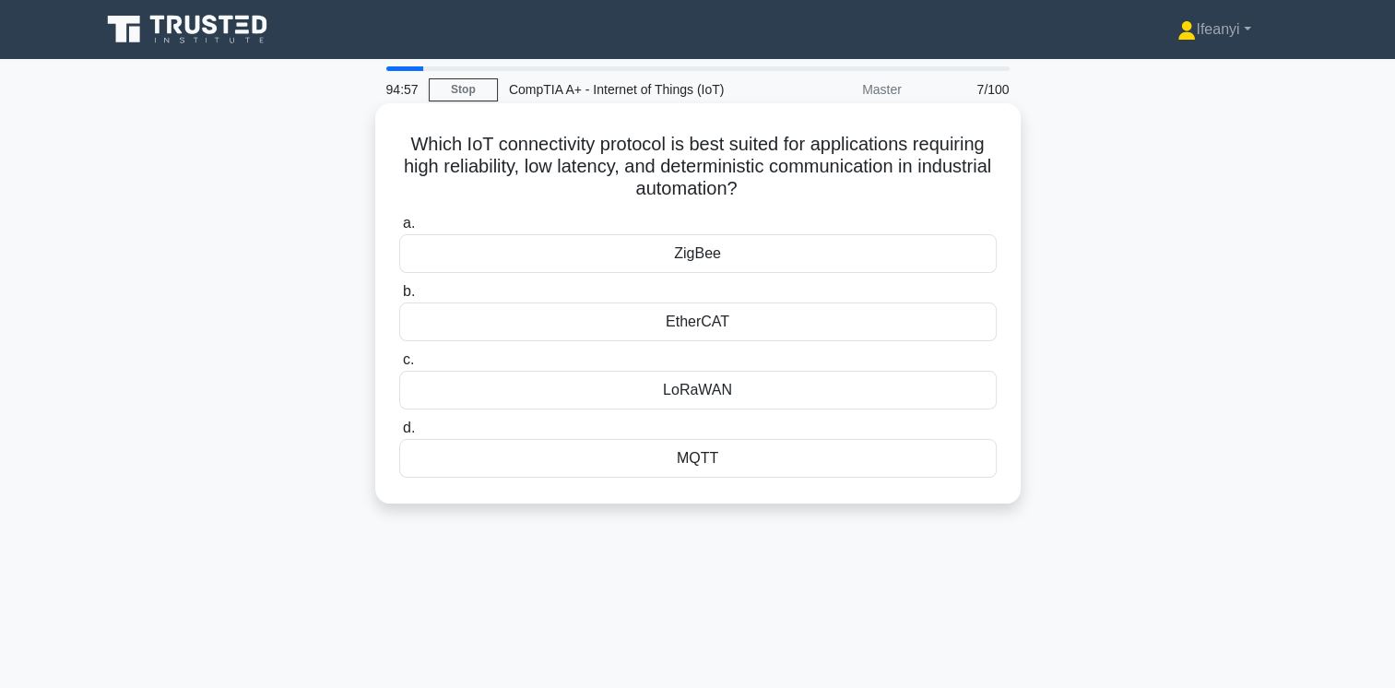
click at [867, 452] on div "MQTT" at bounding box center [698, 458] width 598 height 39
click at [399, 434] on input "d. MQTT" at bounding box center [399, 428] width 0 height 12
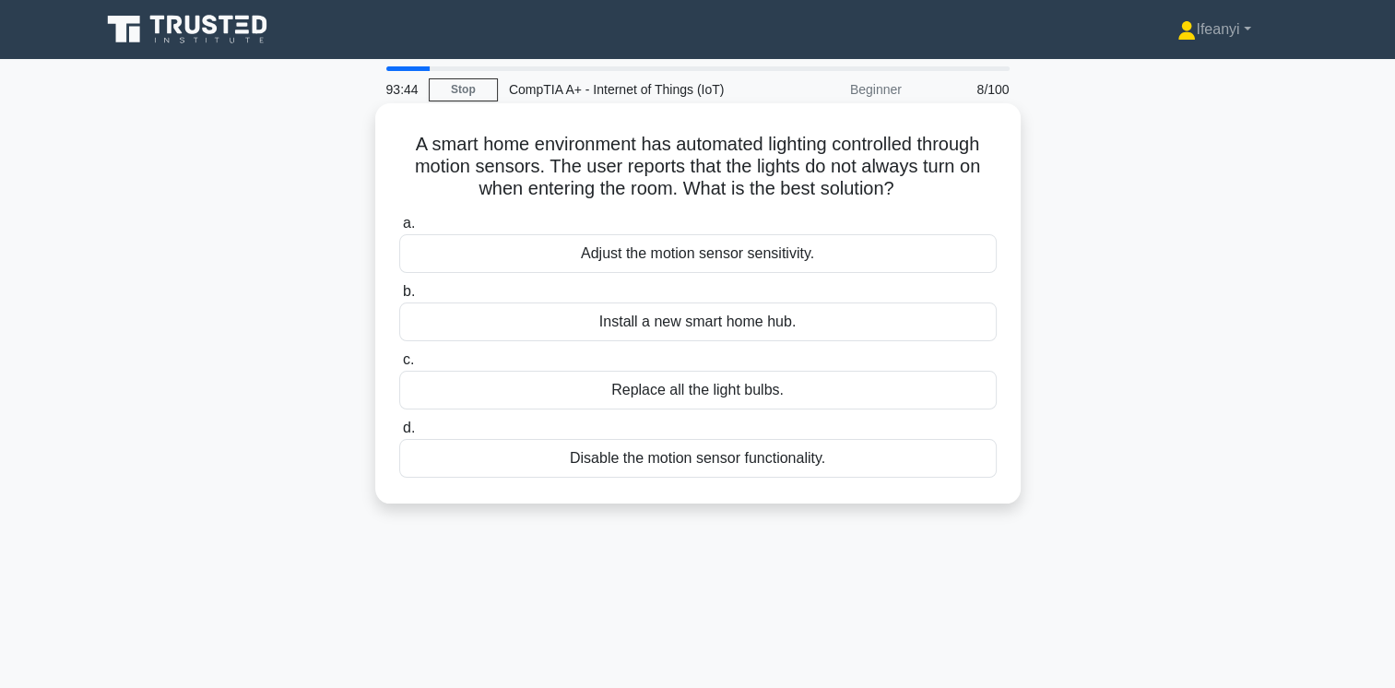
click at [698, 266] on div "Adjust the motion sensor sensitivity." at bounding box center [698, 253] width 598 height 39
click at [399, 230] on input "a. Adjust the motion sensor sensitivity." at bounding box center [399, 224] width 0 height 12
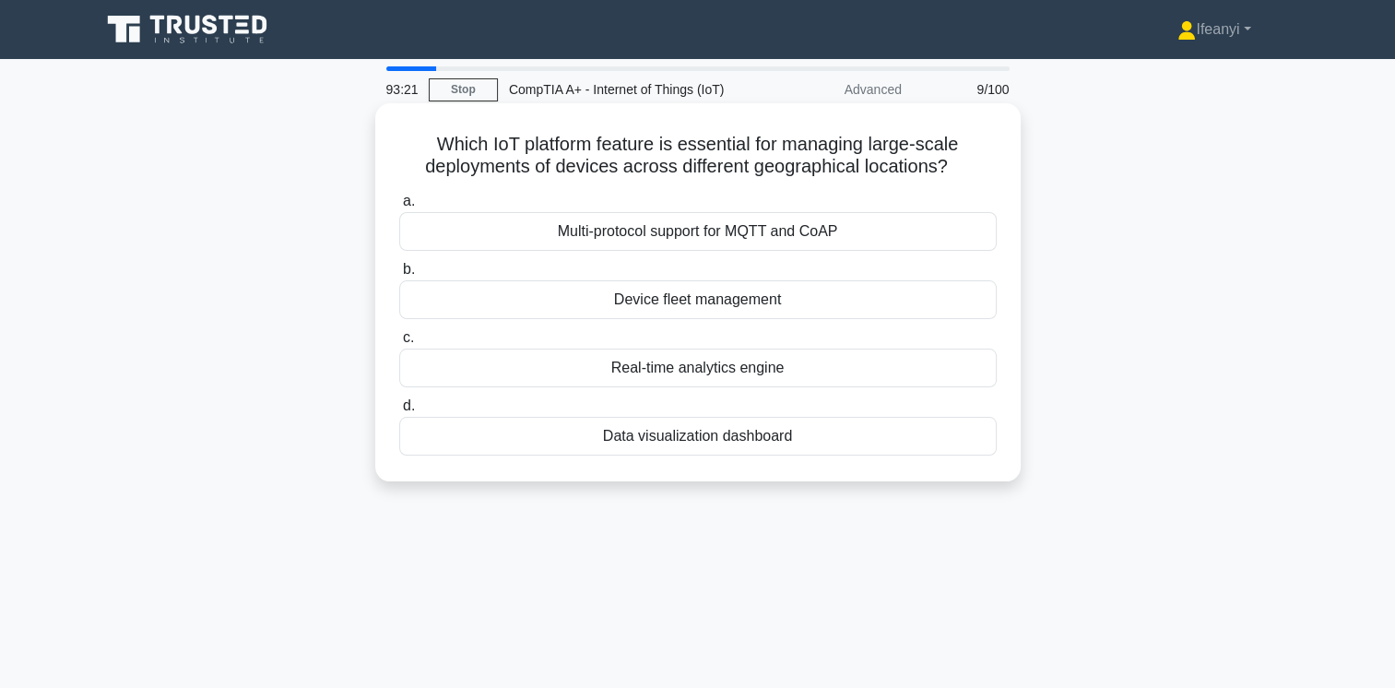
click at [808, 223] on div "Multi-protocol support for MQTT and CoAP" at bounding box center [698, 231] width 598 height 39
click at [399, 208] on input "a. Multi-protocol support for MQTT and CoAP" at bounding box center [399, 202] width 0 height 12
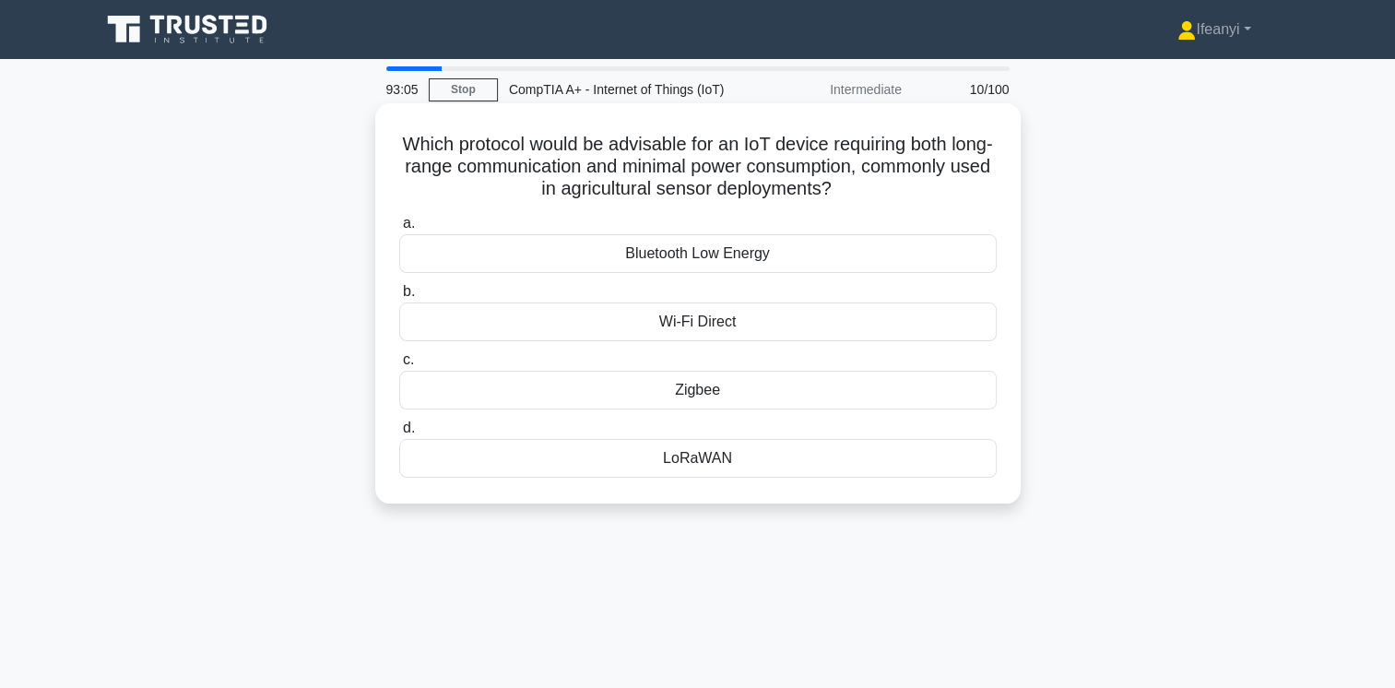
click at [744, 323] on div "Wi-Fi Direct" at bounding box center [698, 322] width 598 height 39
click at [399, 298] on input "b. Wi-Fi Direct" at bounding box center [399, 292] width 0 height 12
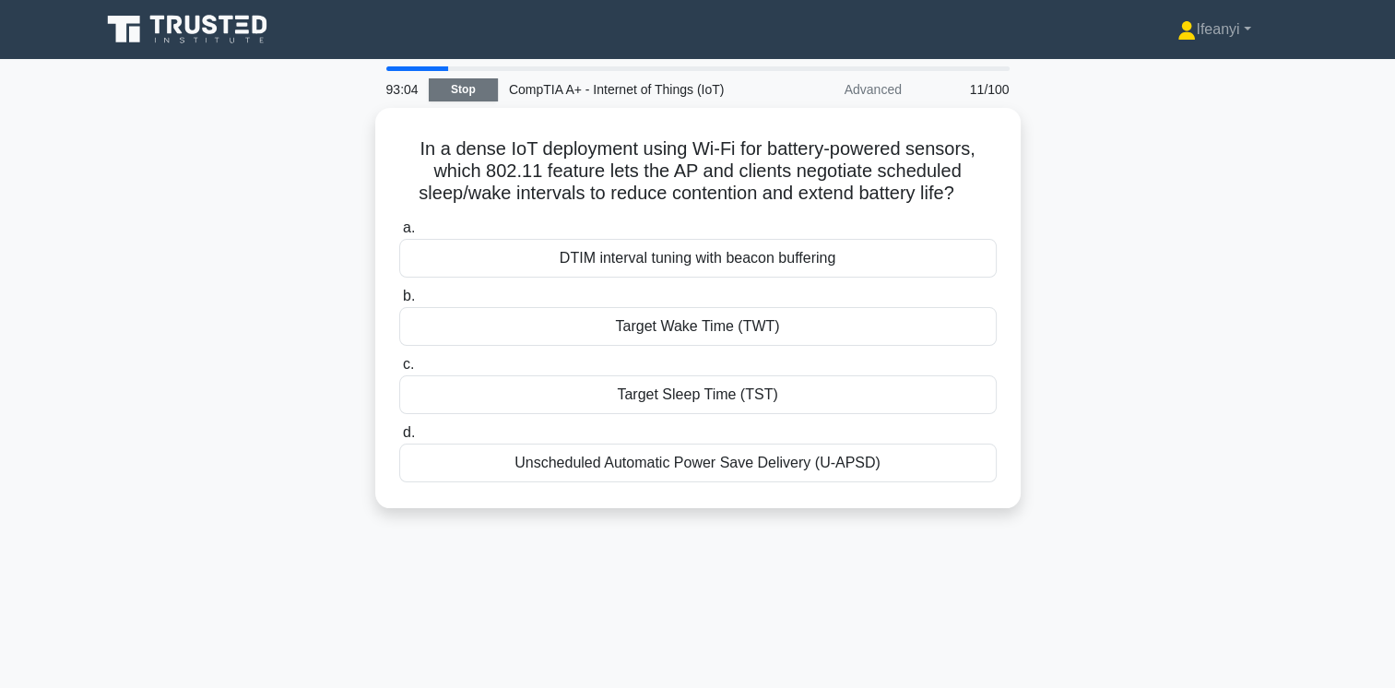
click at [476, 87] on link "Stop" at bounding box center [463, 89] width 69 height 23
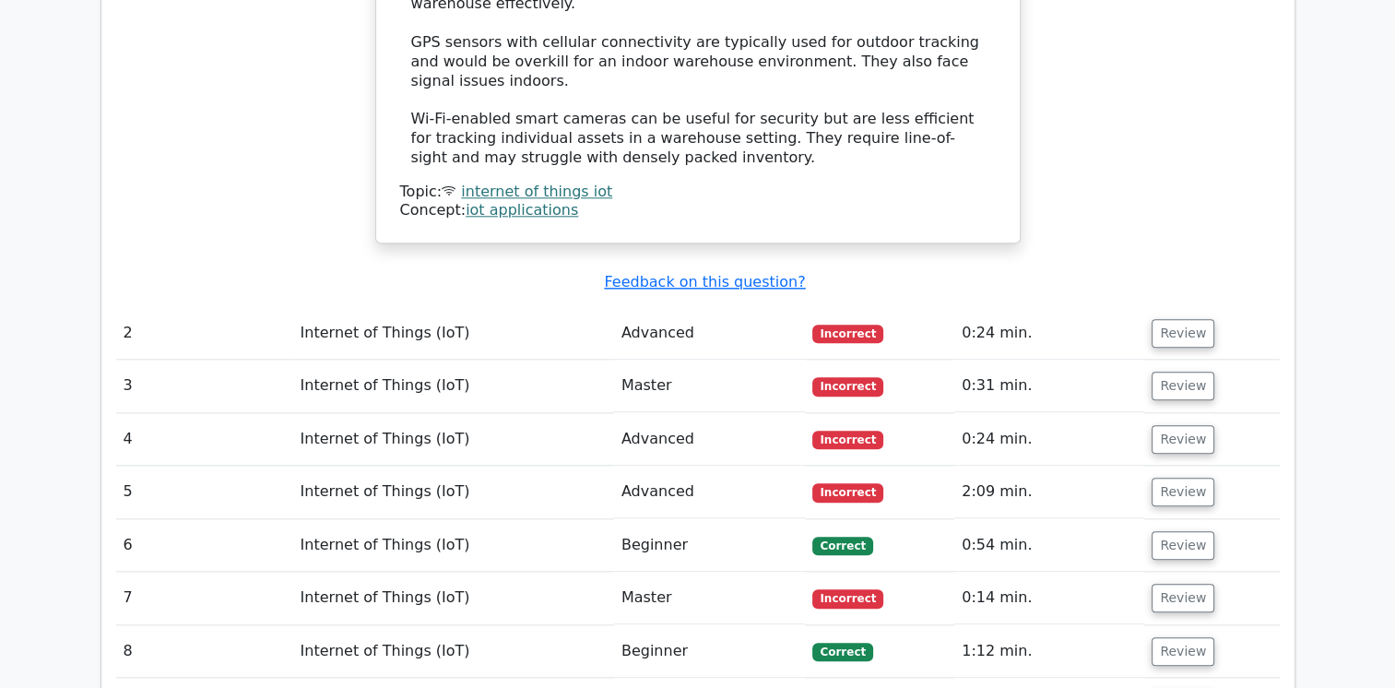
scroll to position [1852, 0]
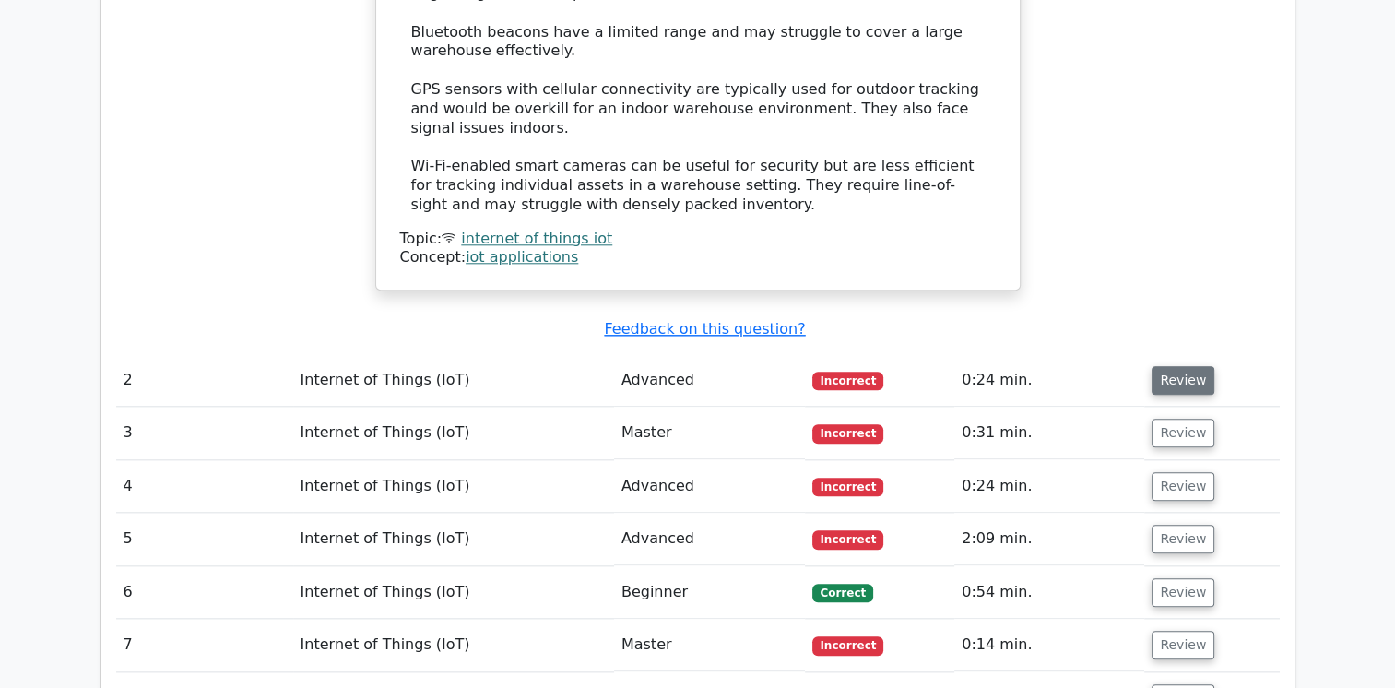
click at [1156, 366] on button "Review" at bounding box center [1183, 380] width 63 height 29
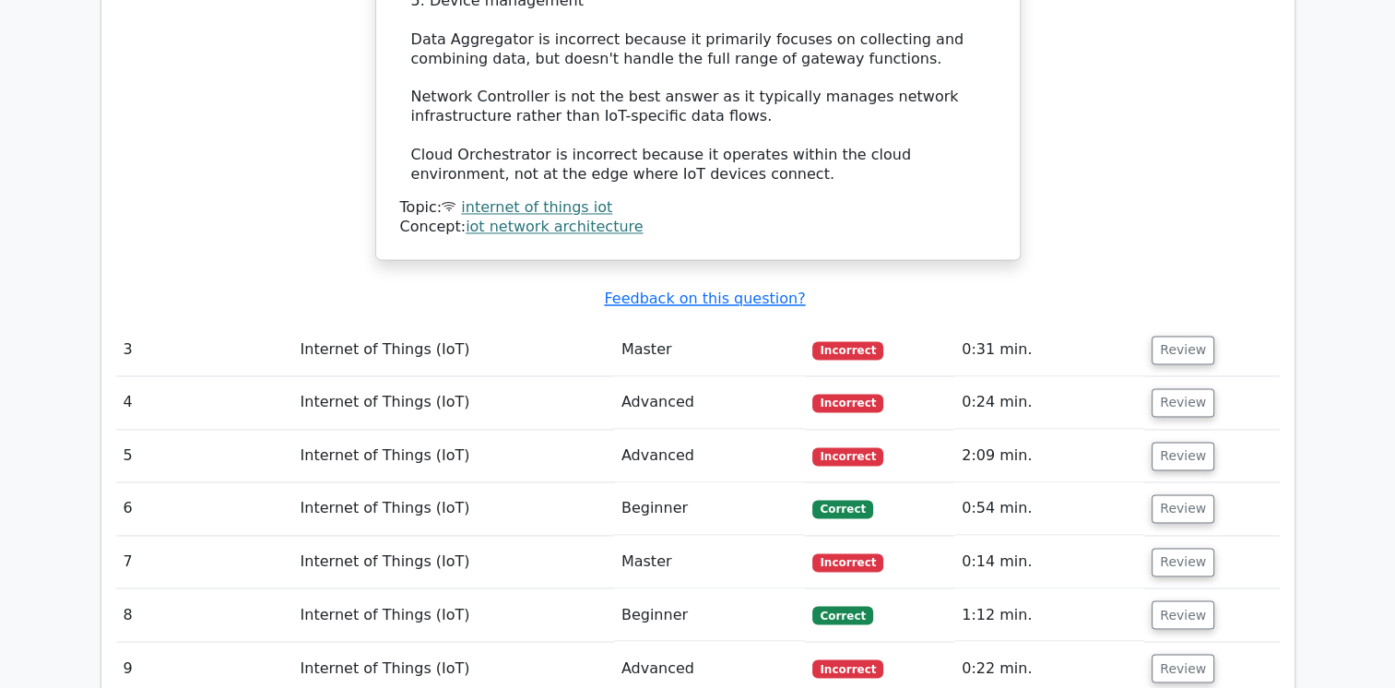
scroll to position [2834, 0]
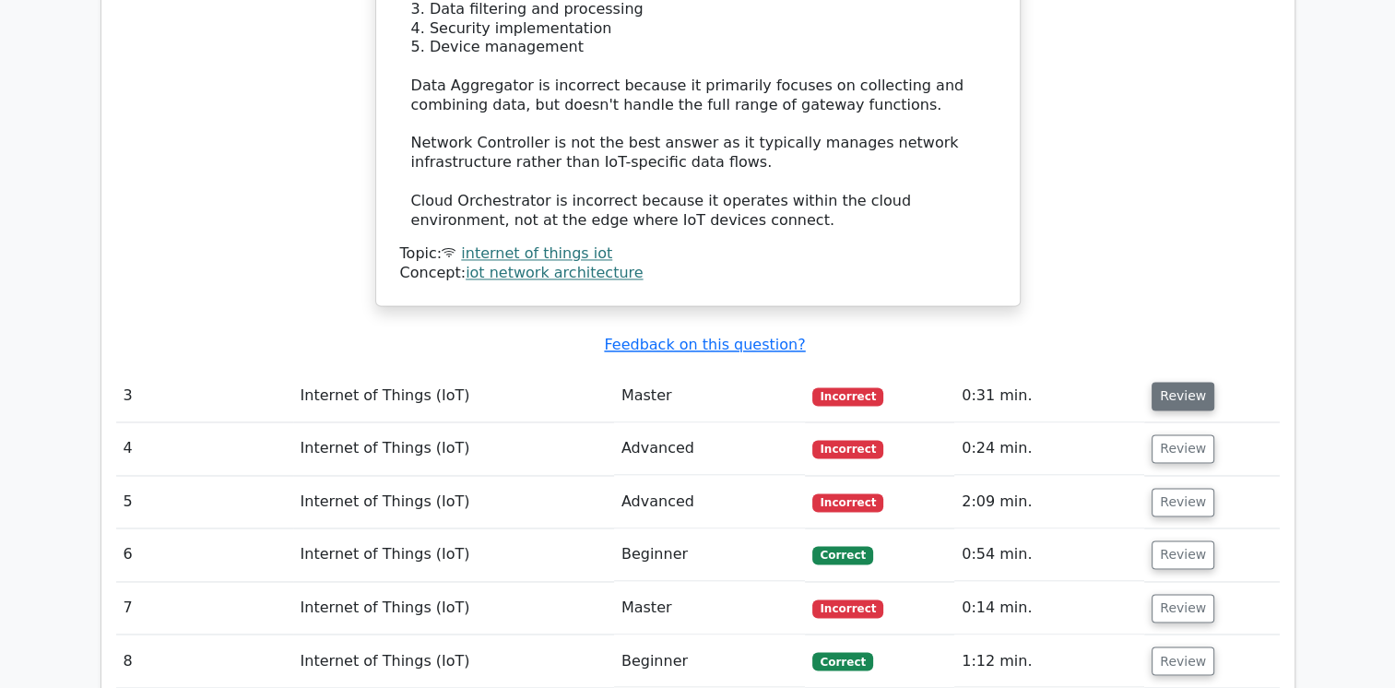
click at [1158, 382] on button "Review" at bounding box center [1183, 396] width 63 height 29
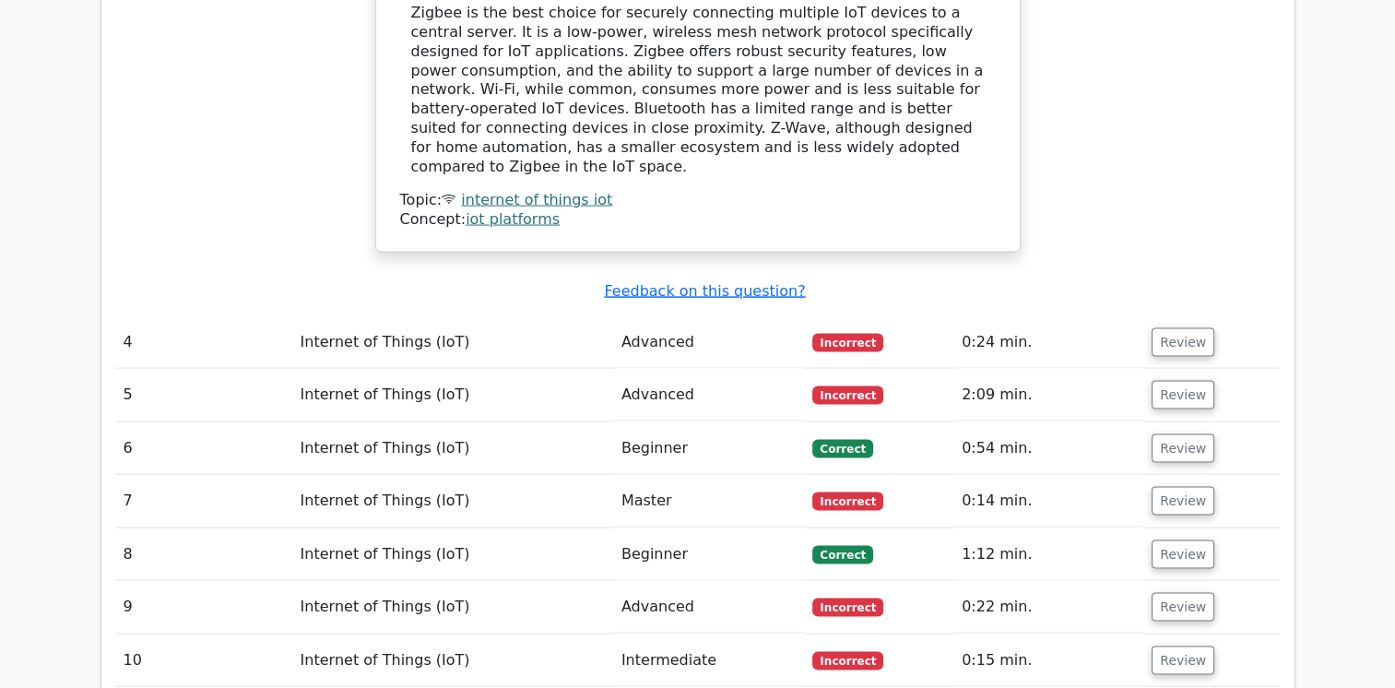
scroll to position [3664, 0]
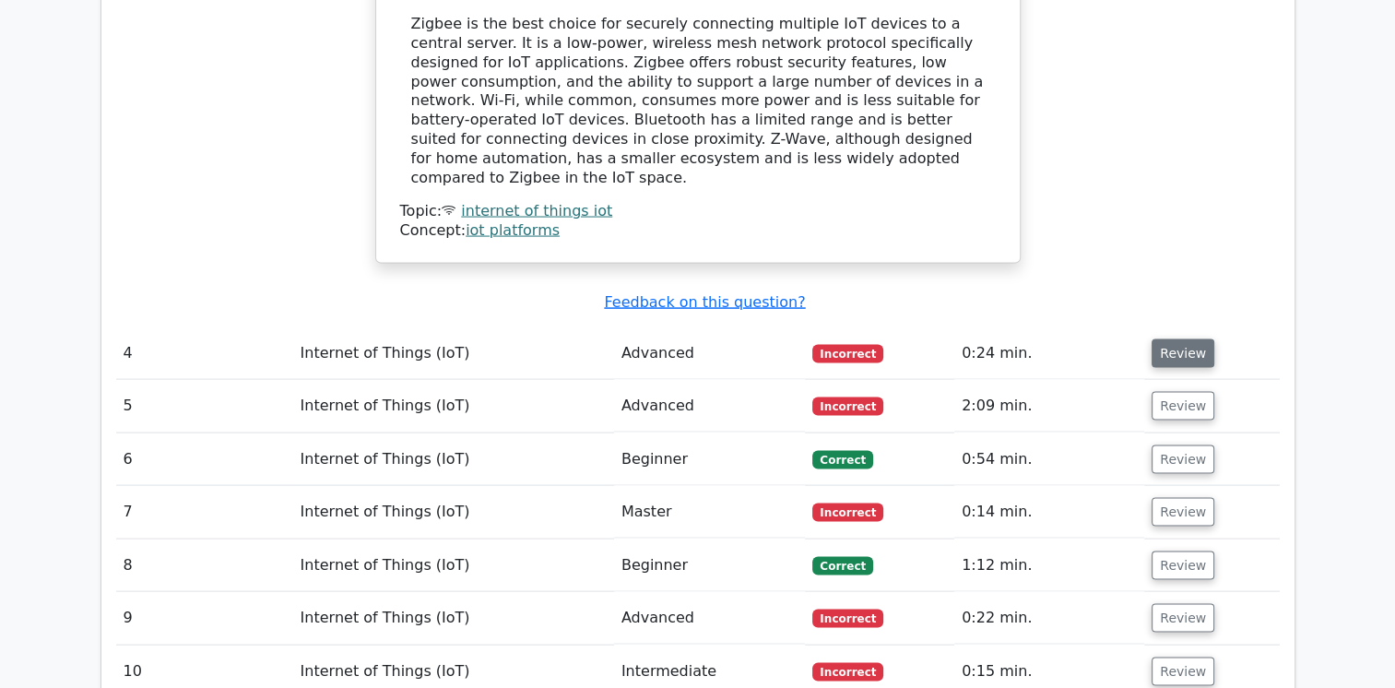
click at [1164, 339] on button "Review" at bounding box center [1183, 353] width 63 height 29
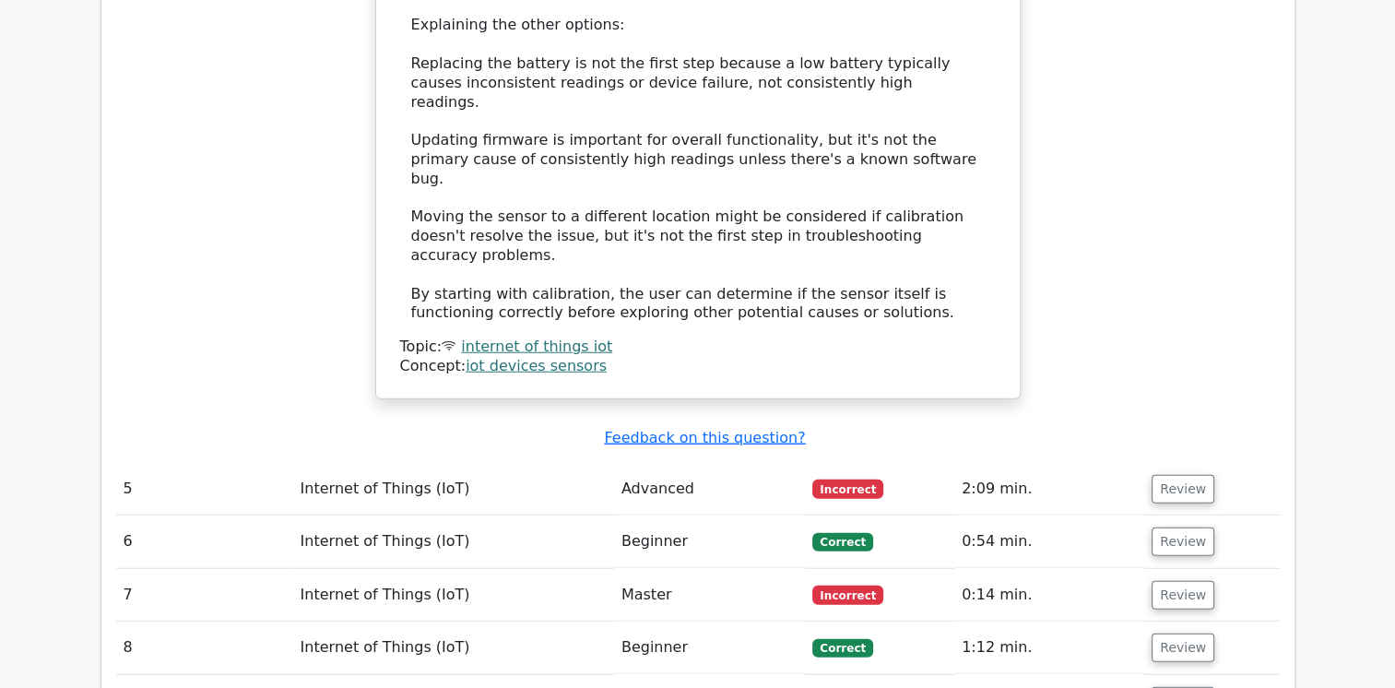
scroll to position [4603, 0]
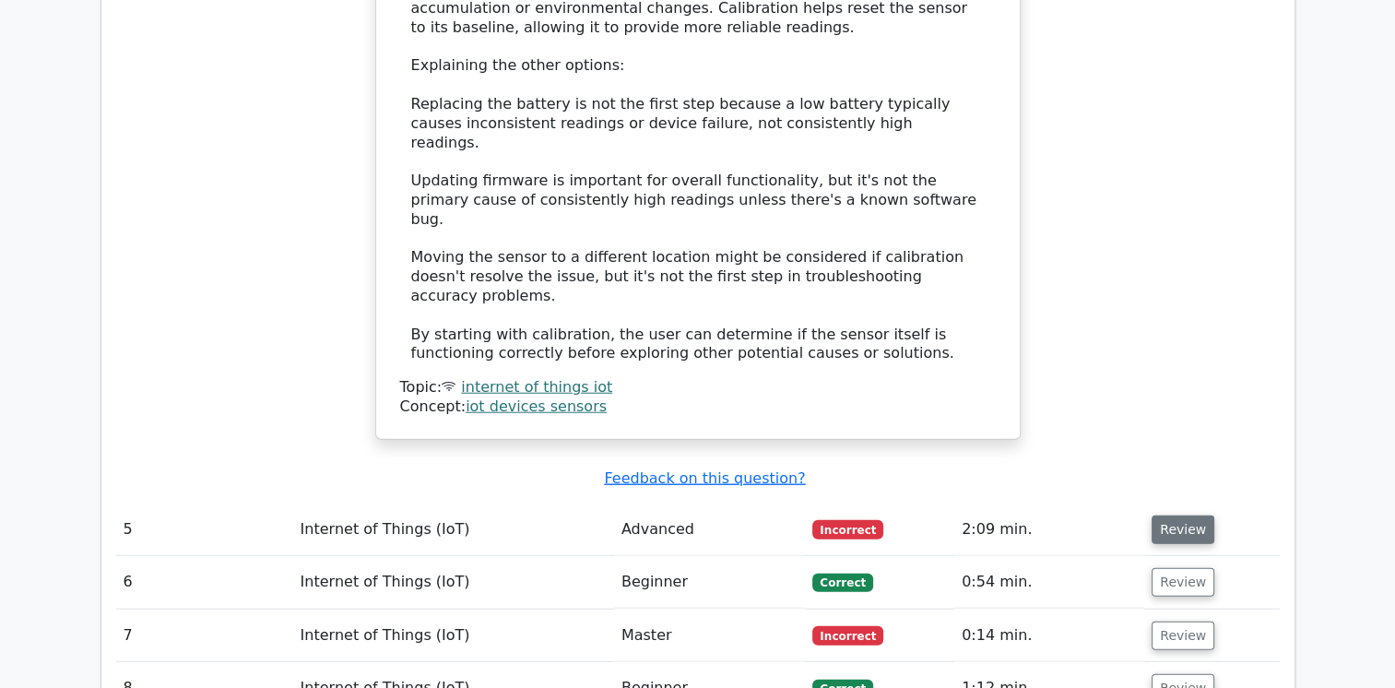
click at [1193, 516] on button "Review" at bounding box center [1183, 530] width 63 height 29
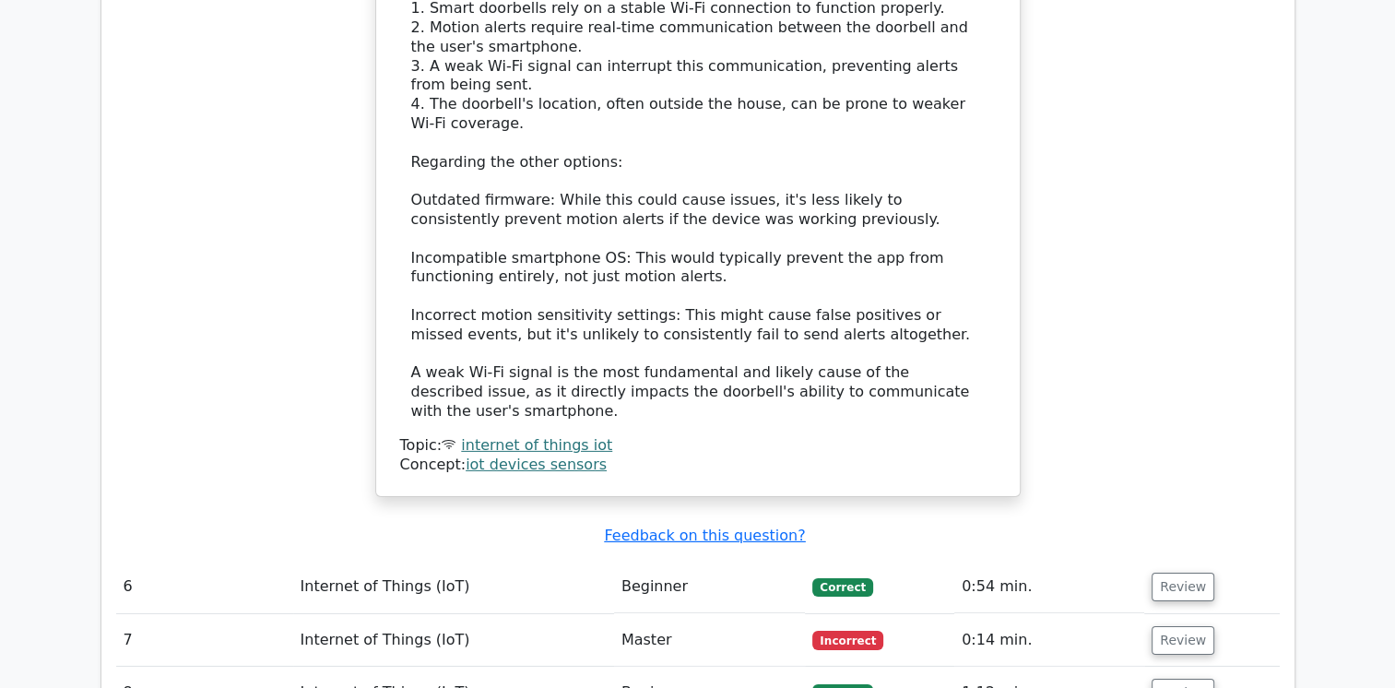
scroll to position [5647, 0]
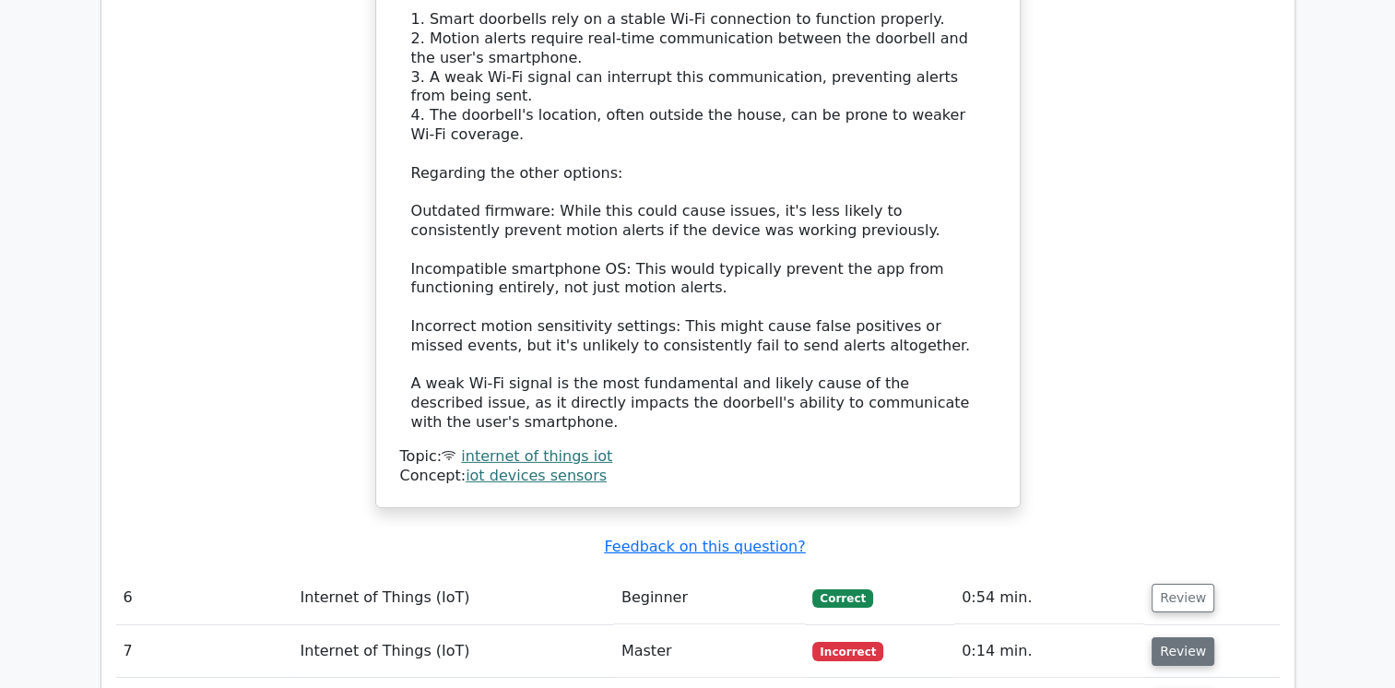
click at [1181, 637] on button "Review" at bounding box center [1183, 651] width 63 height 29
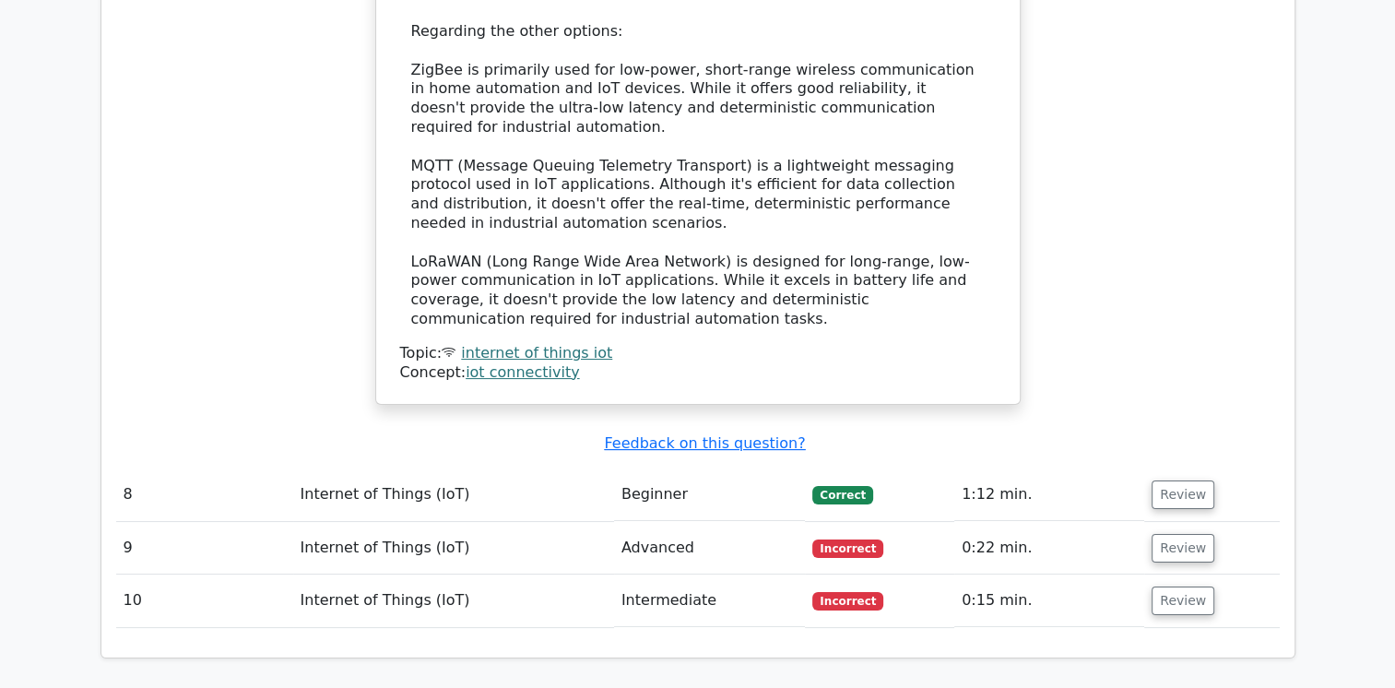
scroll to position [7089, 0]
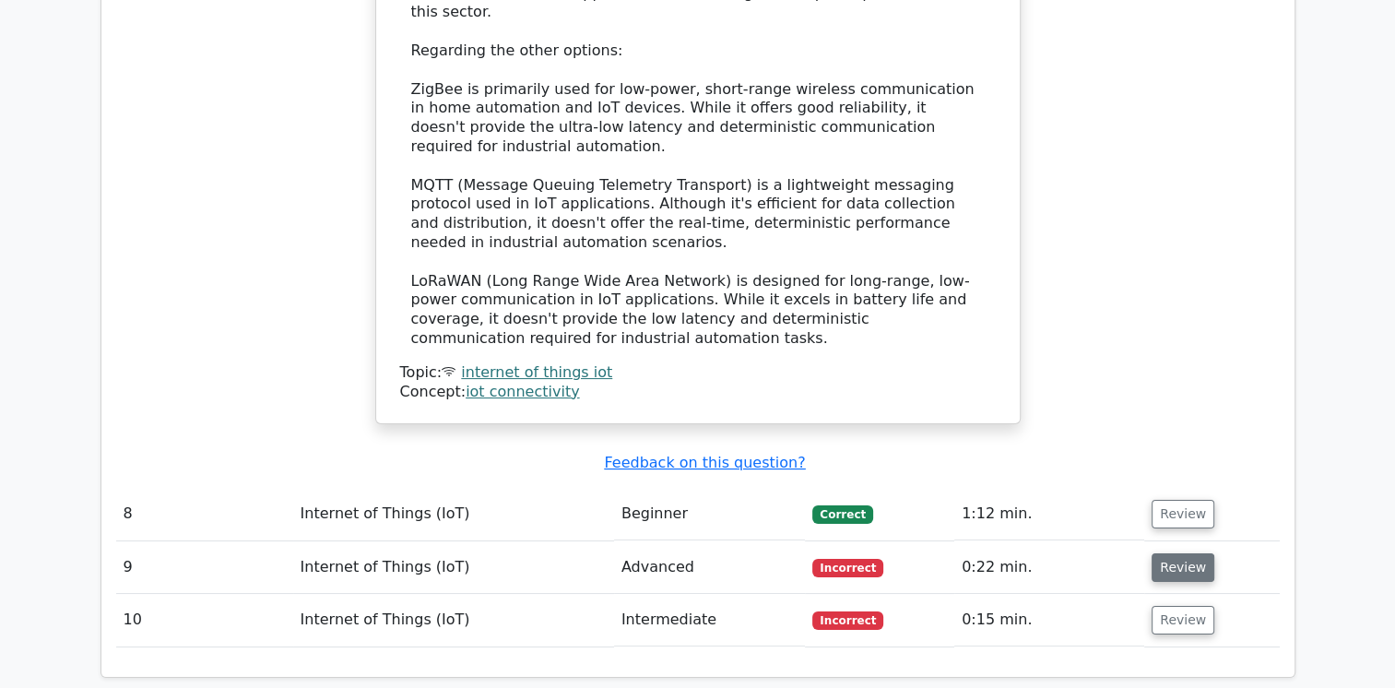
click at [1164, 553] on button "Review" at bounding box center [1183, 567] width 63 height 29
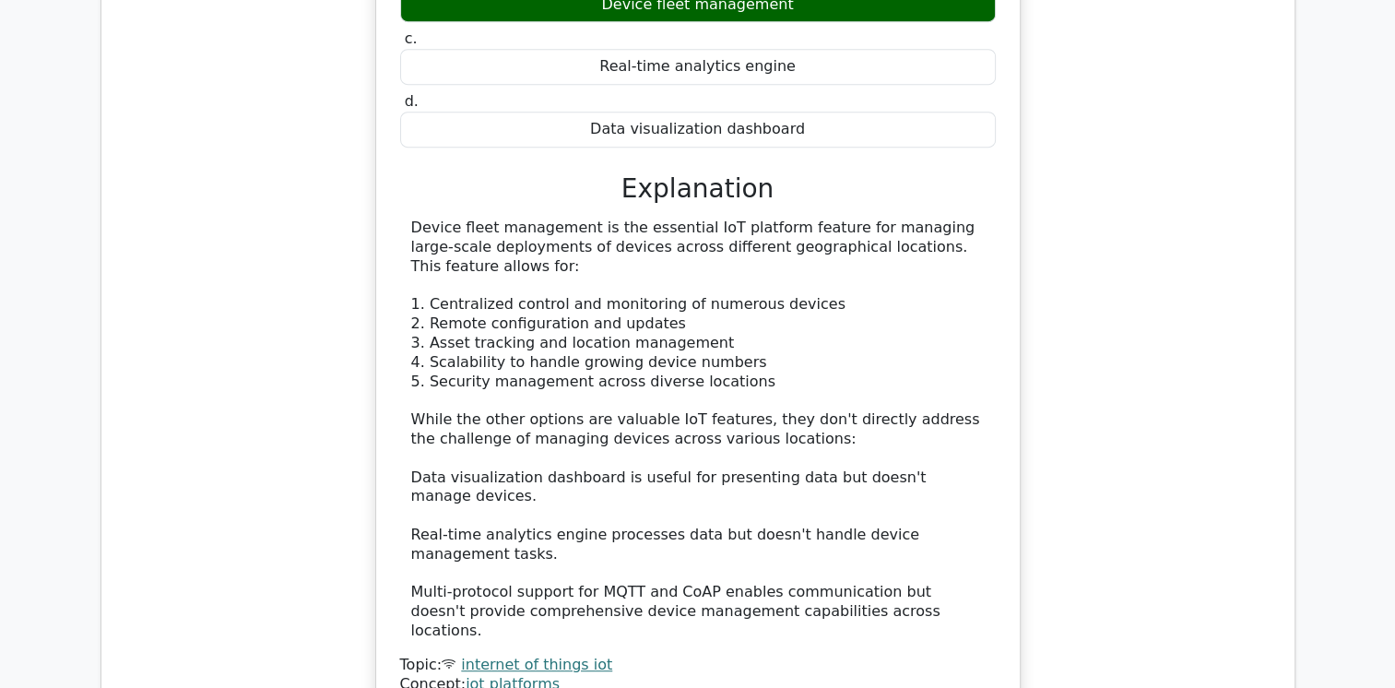
scroll to position [7996, 0]
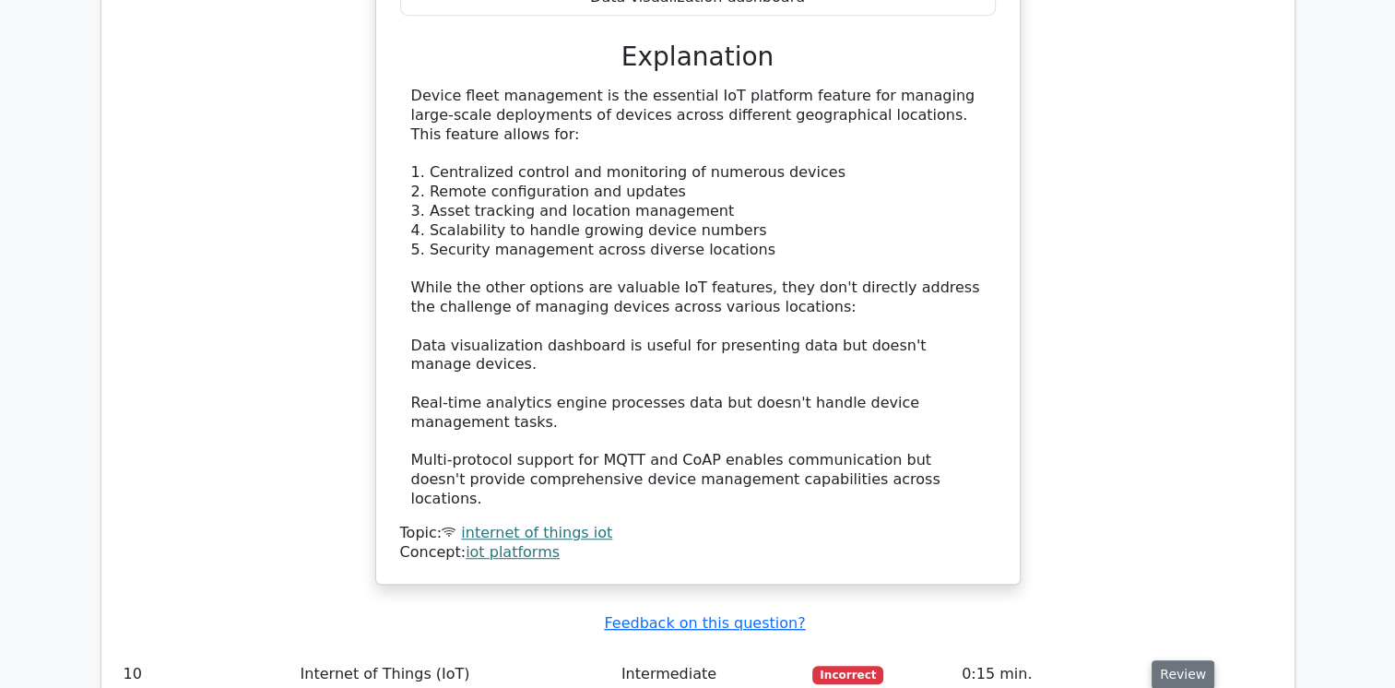
click at [1173, 660] on button "Review" at bounding box center [1183, 674] width 63 height 29
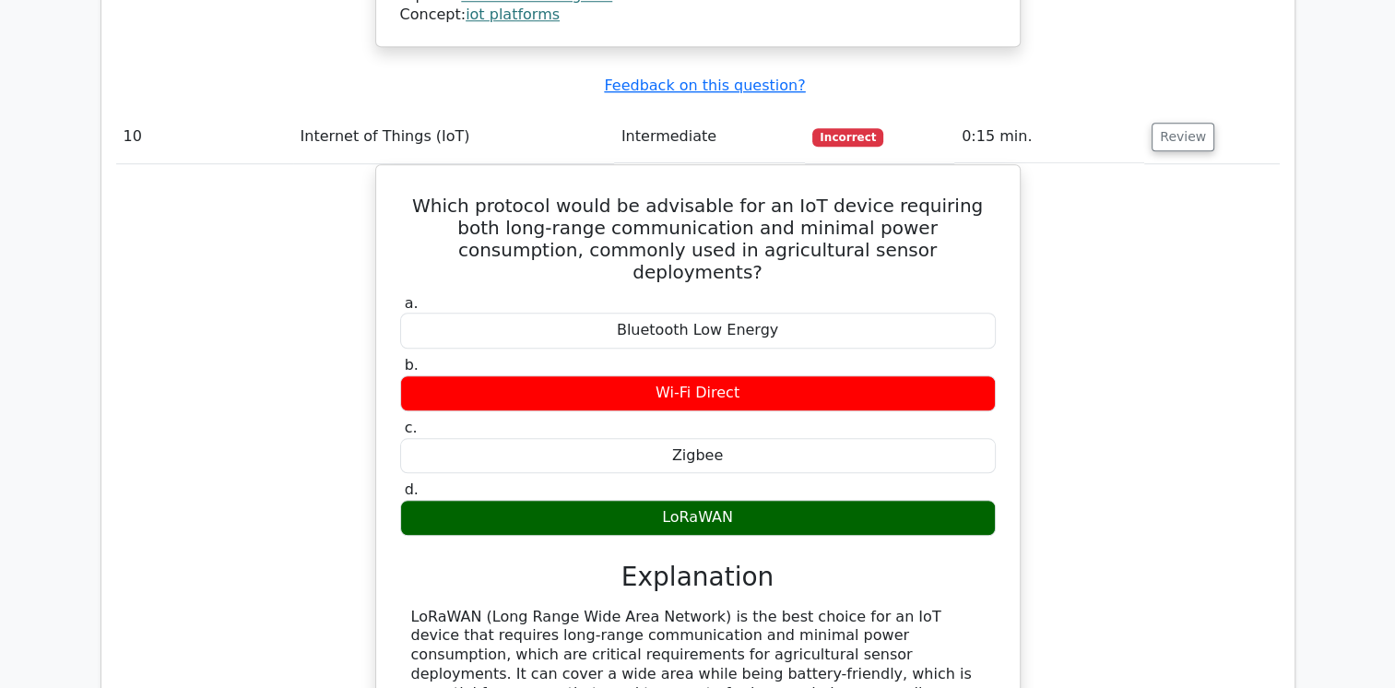
scroll to position [8516, 0]
